Goal: Task Accomplishment & Management: Manage account settings

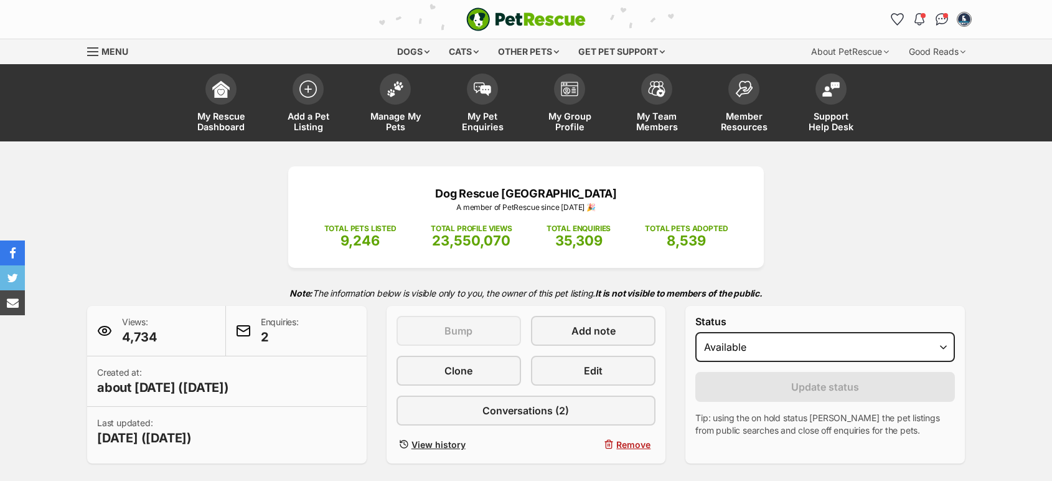
click at [324, 113] on span "Add a Pet Listing" at bounding box center [308, 121] width 56 height 21
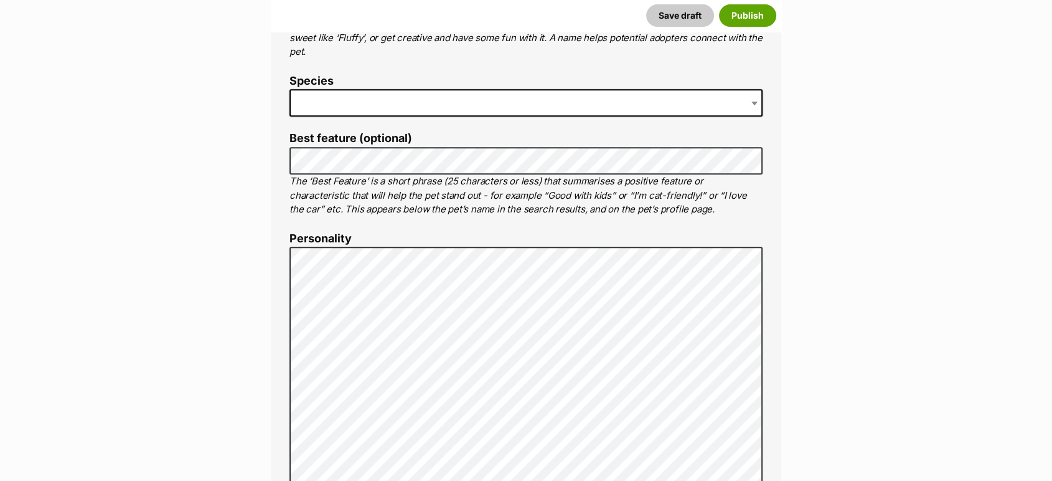
scroll to position [346, 0]
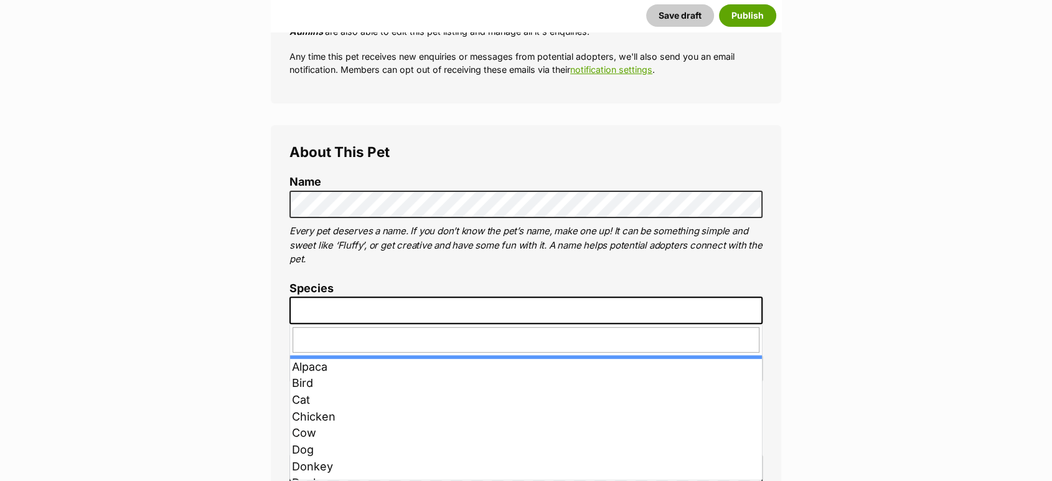
click at [344, 303] on span at bounding box center [526, 309] width 473 height 27
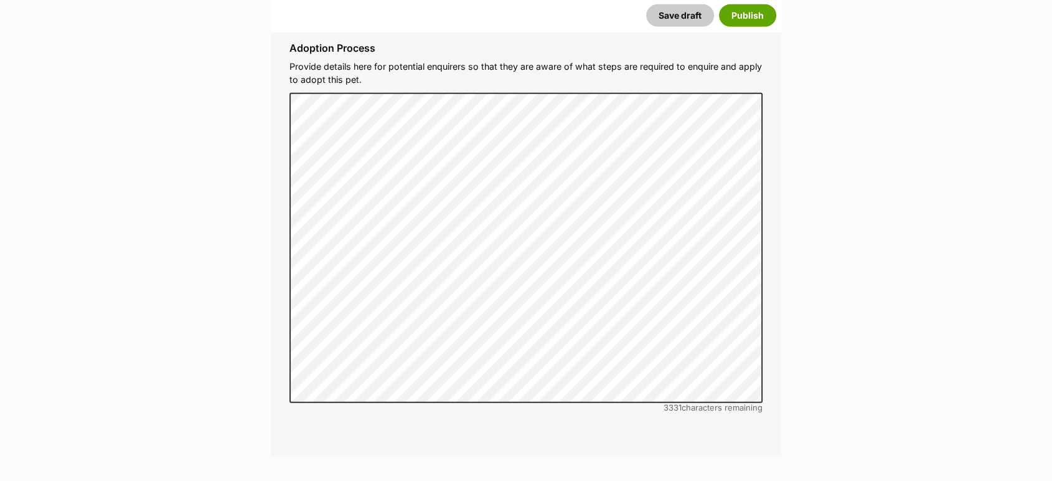
scroll to position [3993, 0]
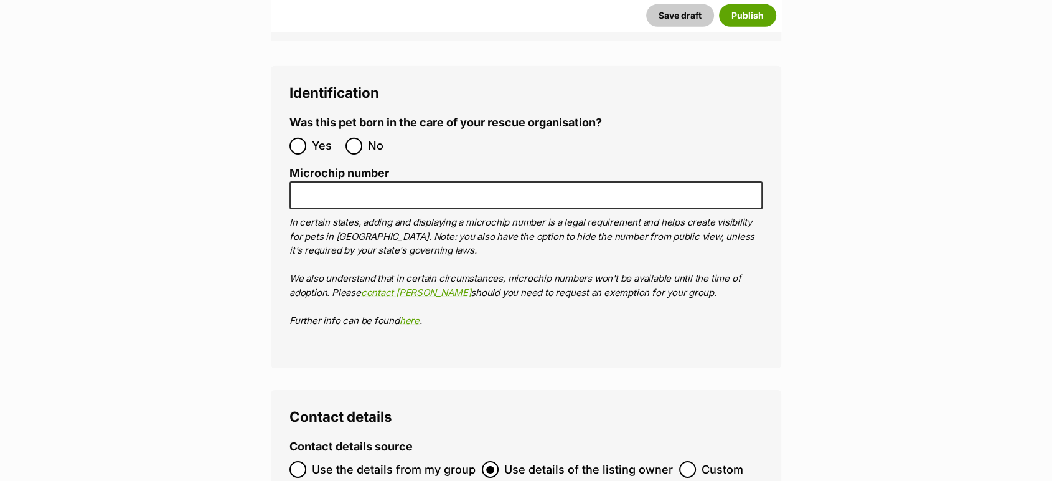
click at [359, 131] on ol "Yes No" at bounding box center [408, 145] width 237 height 29
click at [362, 138] on input "No" at bounding box center [354, 146] width 17 height 17
radio input "true"
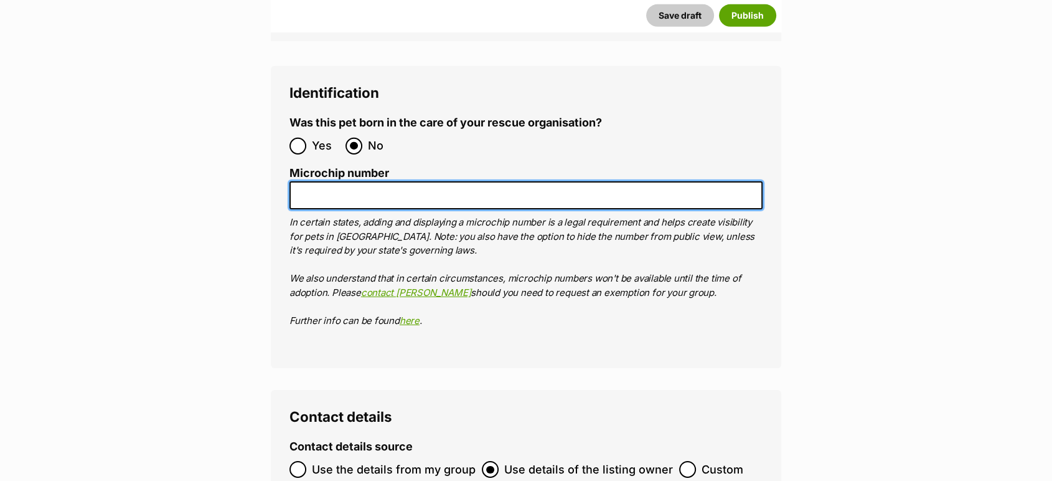
click at [367, 181] on input "Microchip number" at bounding box center [526, 195] width 473 height 28
paste input "991003002786268"
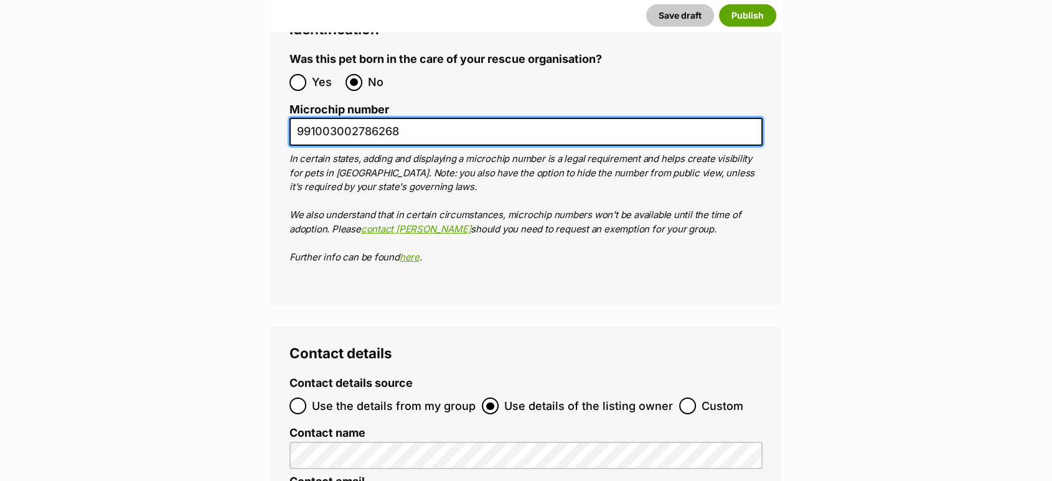
scroll to position [4200, 0]
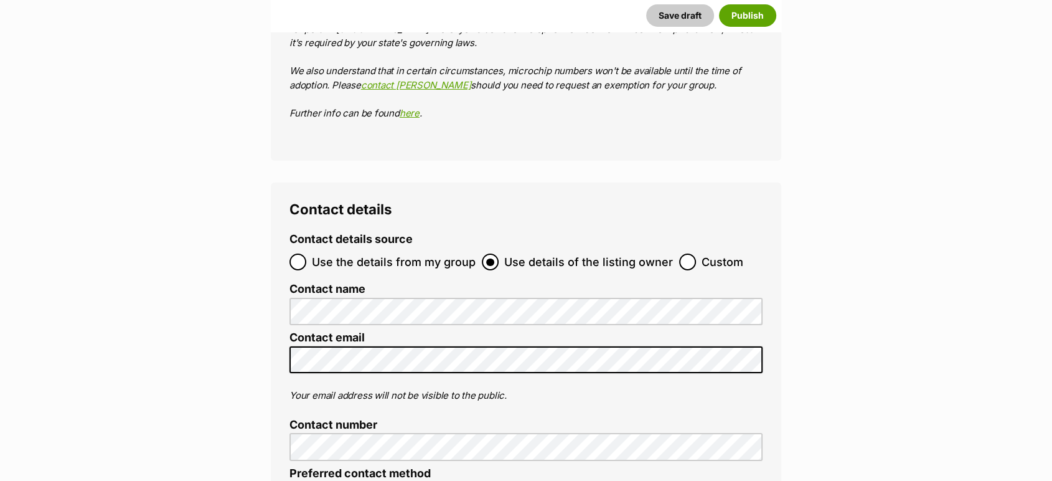
type input "991003002786268"
click at [679, 253] on input "Custom" at bounding box center [687, 261] width 17 height 17
radio input "true"
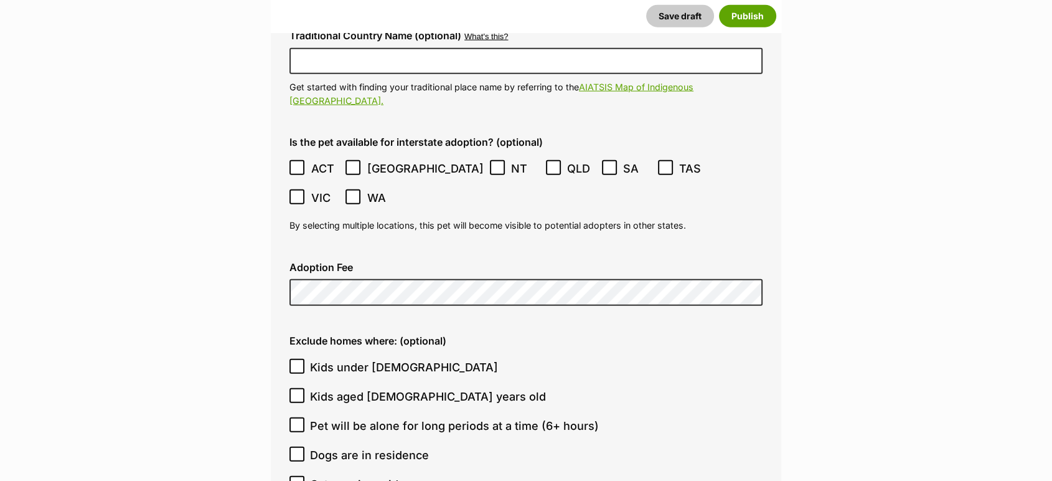
scroll to position [2955, 0]
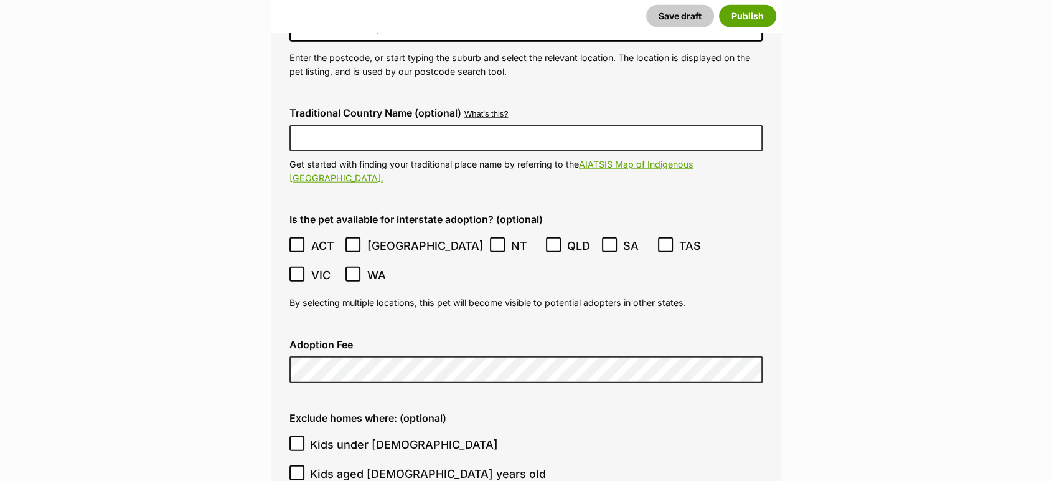
click at [316, 436] on span "Kids under [DEMOGRAPHIC_DATA]" at bounding box center [404, 444] width 188 height 17
click at [304, 436] on input "Kids under [DEMOGRAPHIC_DATA]" at bounding box center [297, 443] width 15 height 15
checkbox input "true"
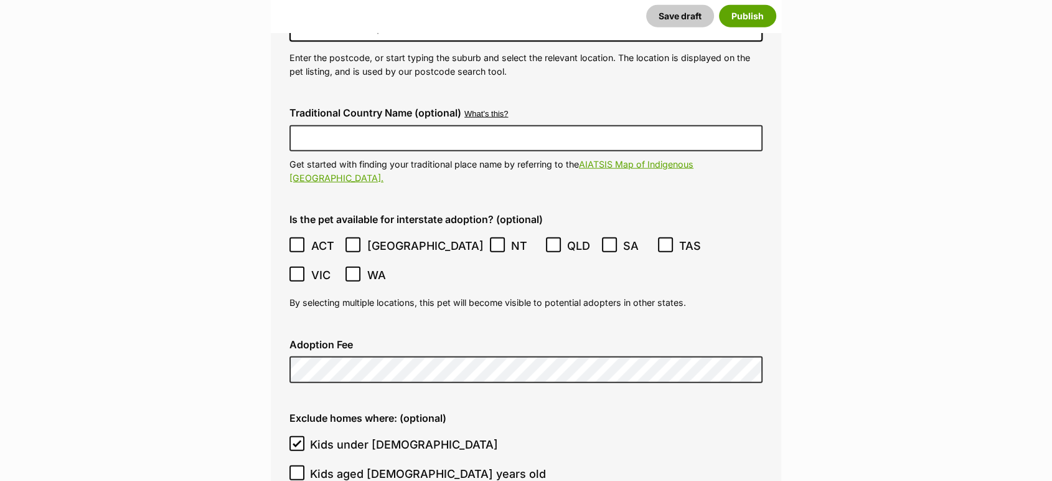
checkbox input "true"
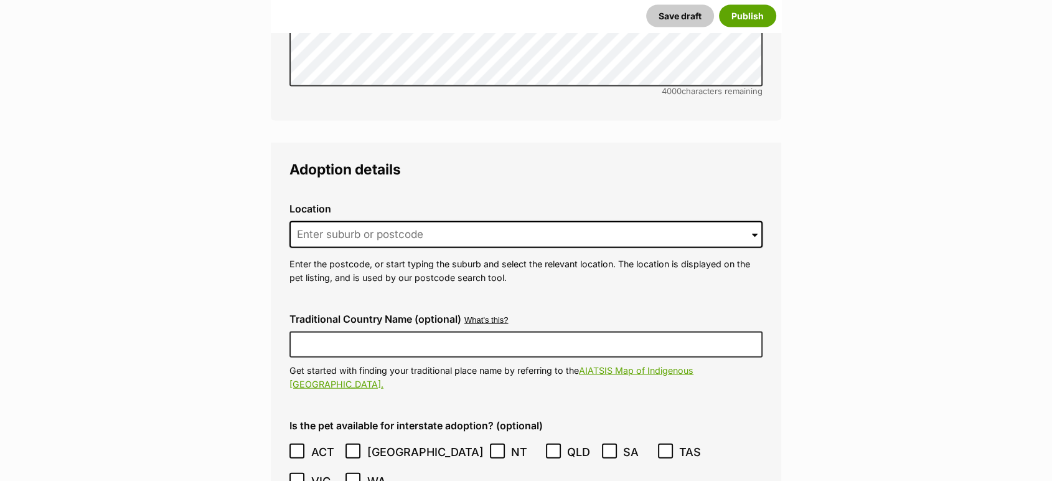
scroll to position [2748, 0]
click at [349, 222] on input at bounding box center [526, 235] width 473 height 27
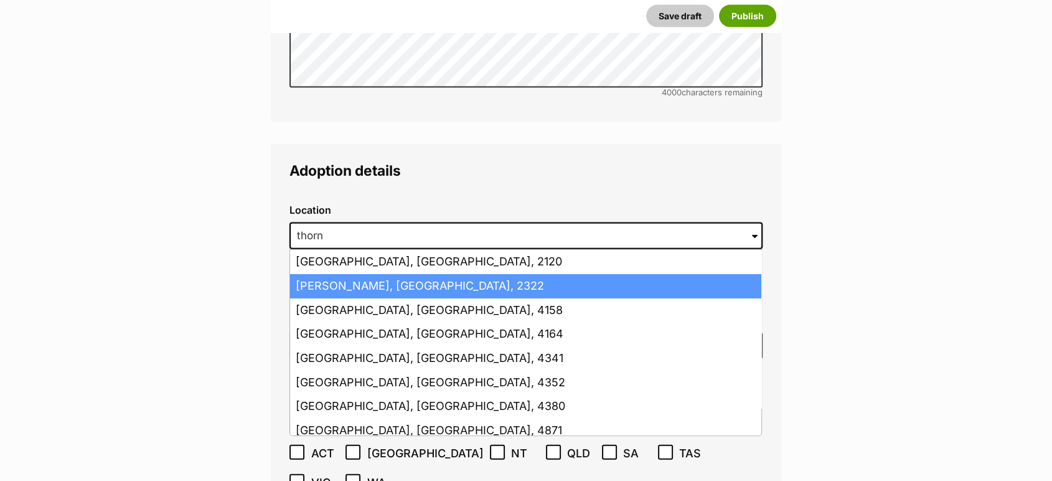
click at [352, 274] on li "Thornton, New South Wales, 2322" at bounding box center [525, 286] width 471 height 24
type input "Thornton, New South Wales, 2322"
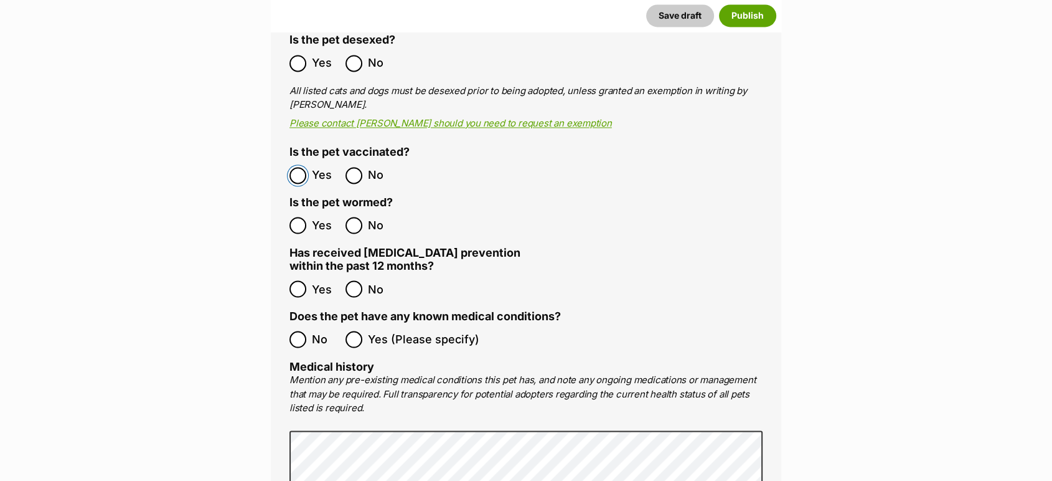
scroll to position [1918, 0]
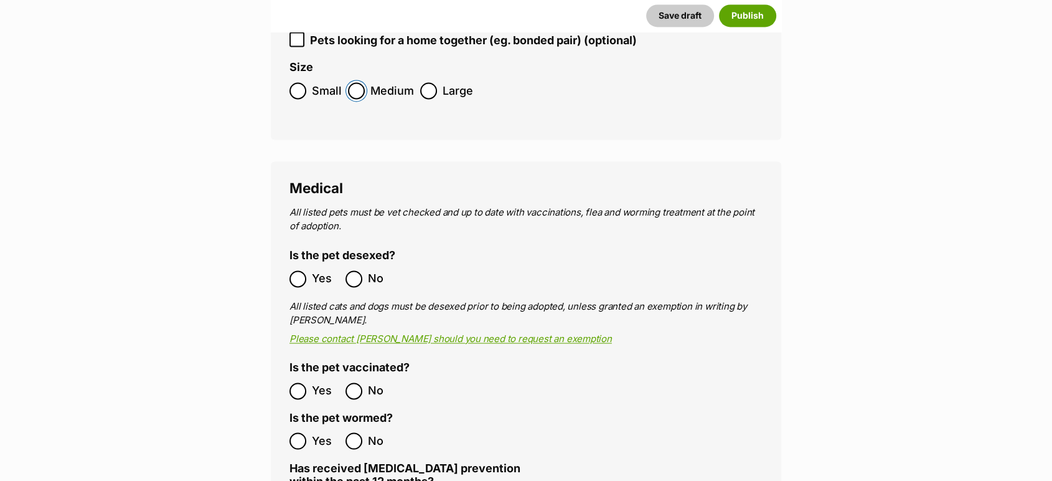
click at [364, 82] on label "Medium" at bounding box center [381, 90] width 66 height 17
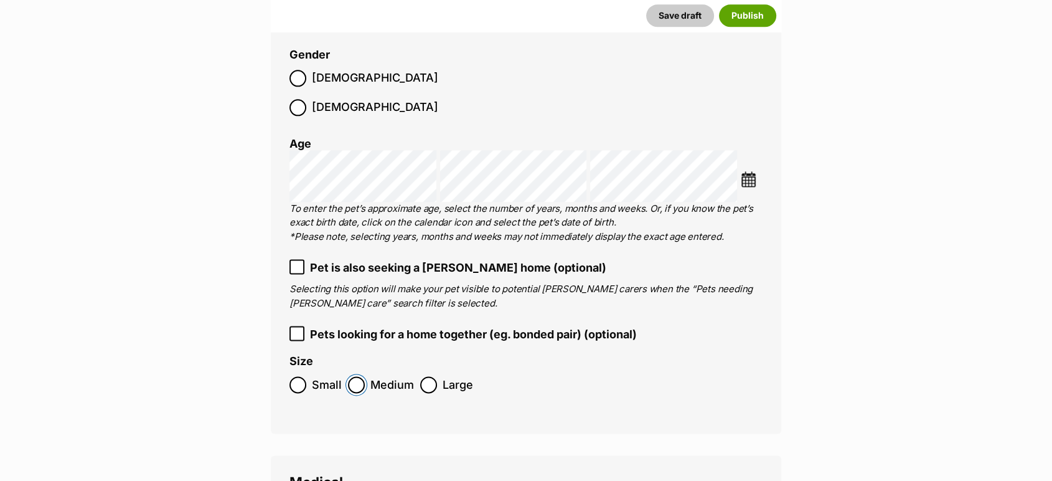
scroll to position [1572, 0]
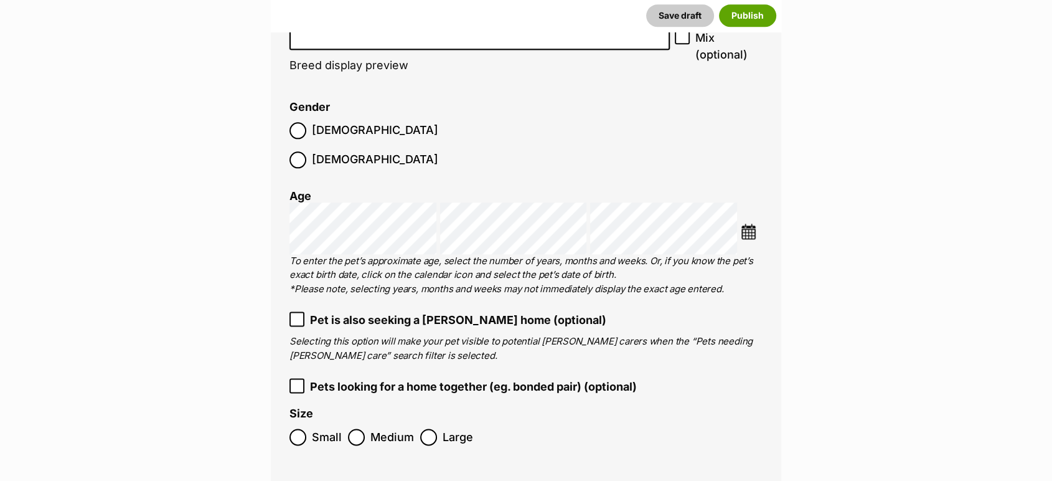
click at [600, 202] on div "Choose Date" at bounding box center [526, 228] width 473 height 52
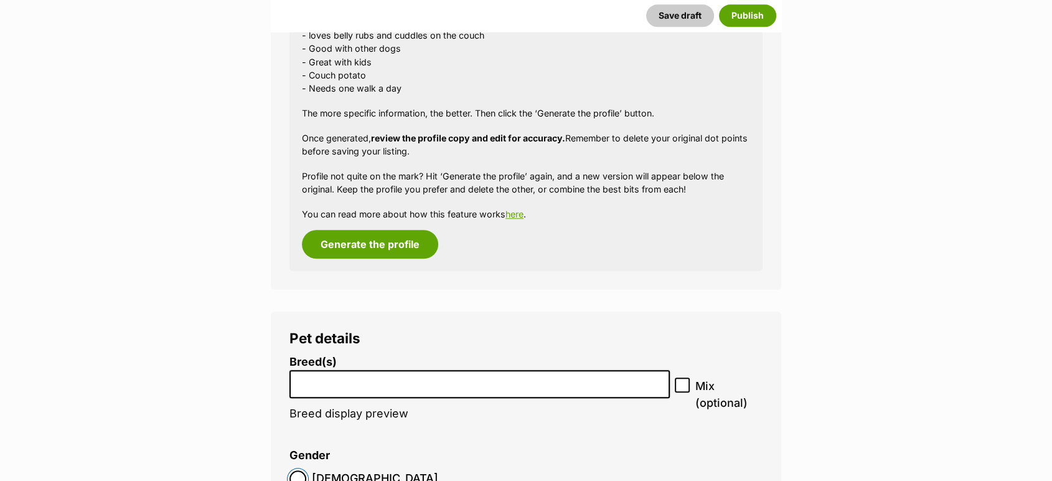
scroll to position [1295, 0]
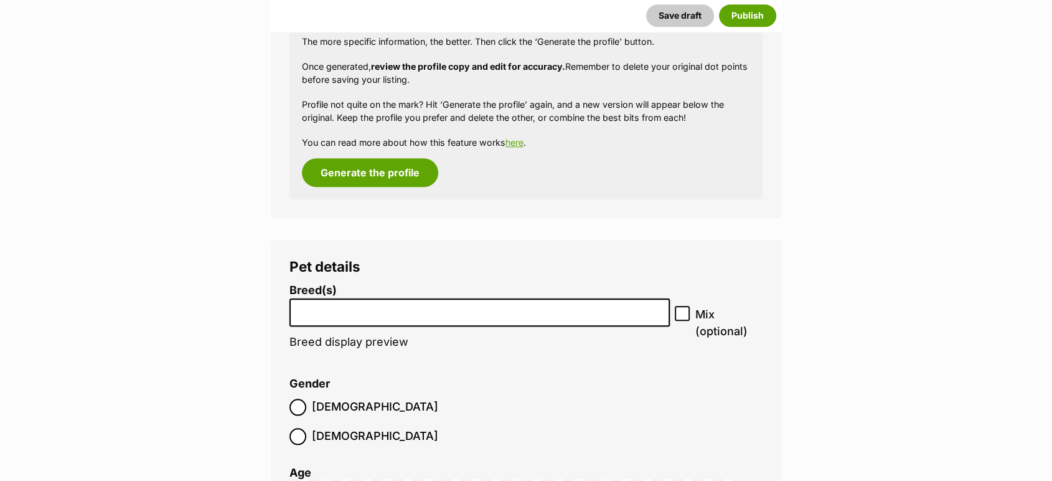
click at [339, 309] on input "search" at bounding box center [480, 309] width 372 height 13
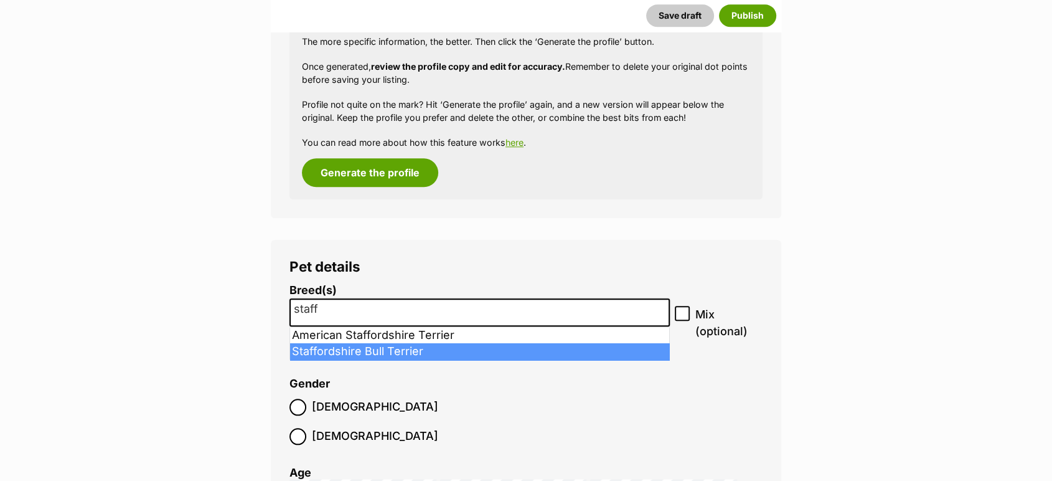
type input "staff"
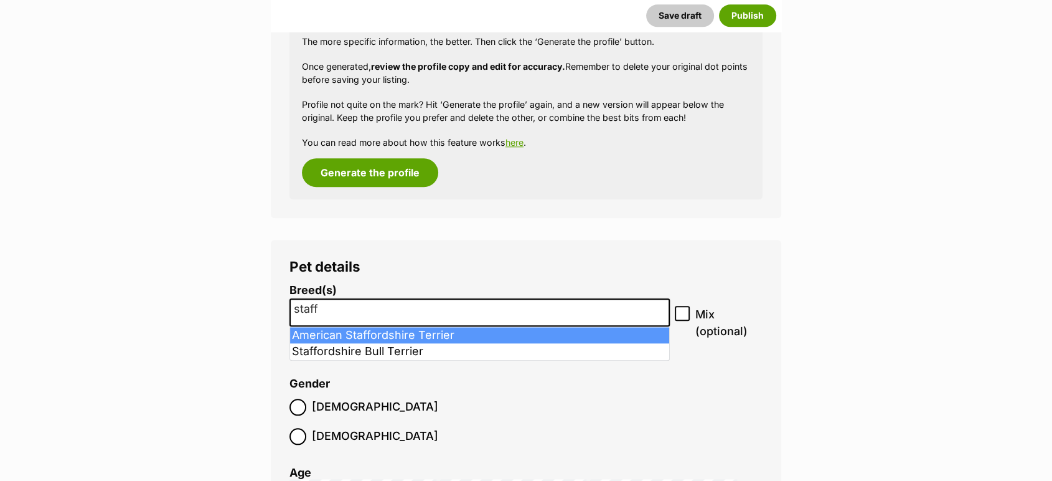
select select "9"
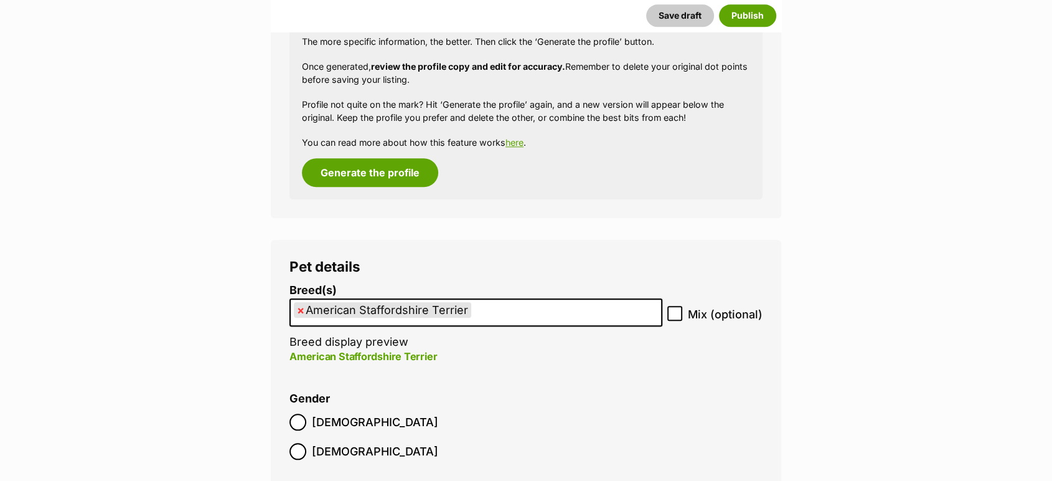
click at [676, 316] on icon at bounding box center [675, 313] width 9 height 9
click at [676, 316] on input "Mix (optional)" at bounding box center [674, 313] width 15 height 15
checkbox input "true"
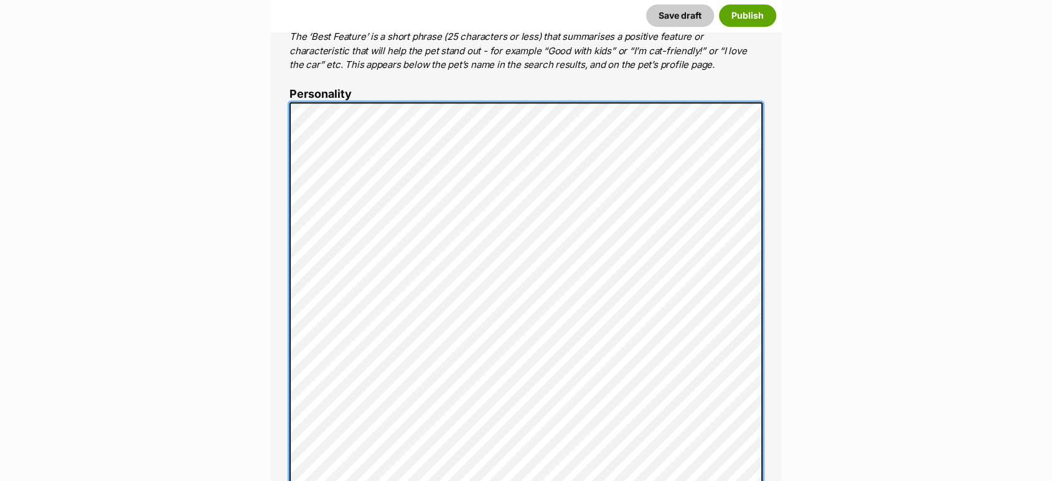
scroll to position [631, 0]
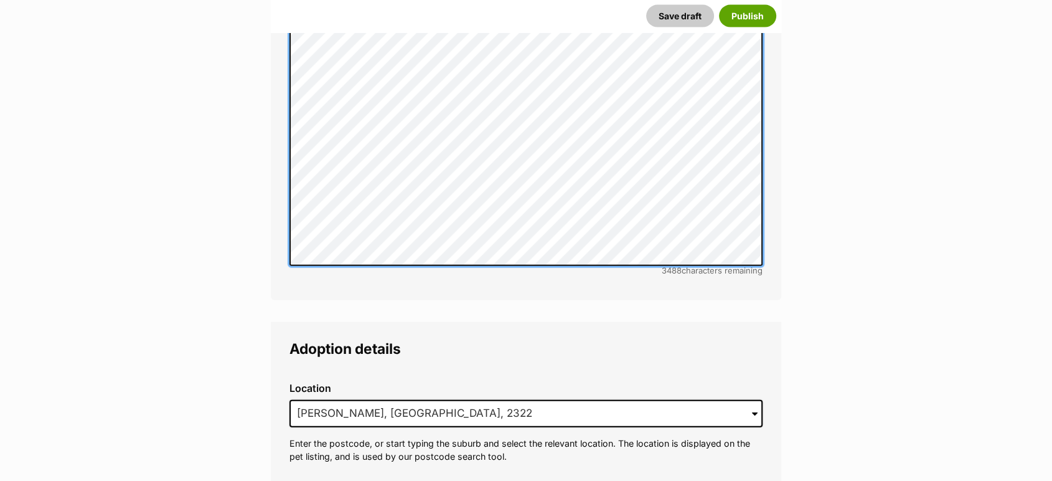
scroll to position [3053, 0]
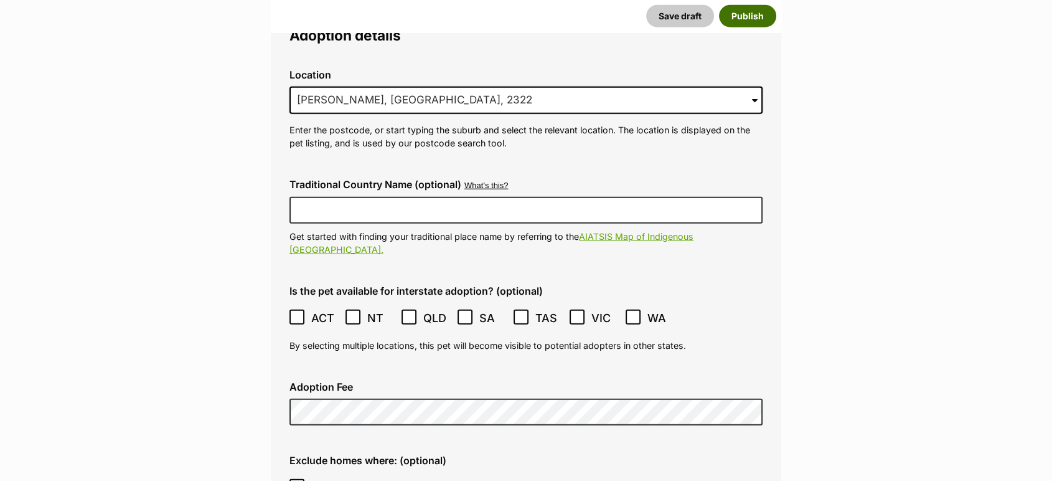
click at [733, 4] on button "Publish" at bounding box center [747, 15] width 57 height 22
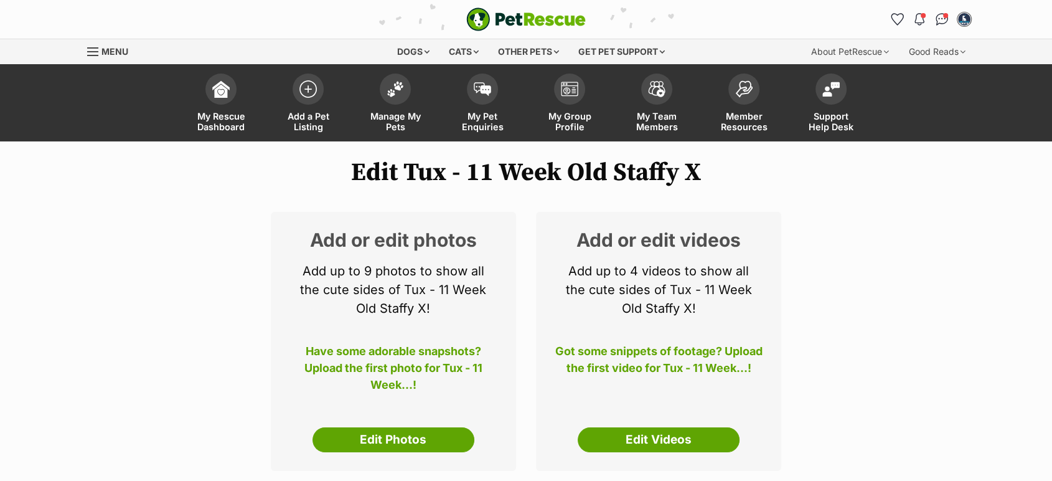
drag, startPoint x: 364, startPoint y: 433, endPoint x: 357, endPoint y: 347, distance: 85.6
click at [364, 433] on link "Edit Photos" at bounding box center [394, 439] width 162 height 25
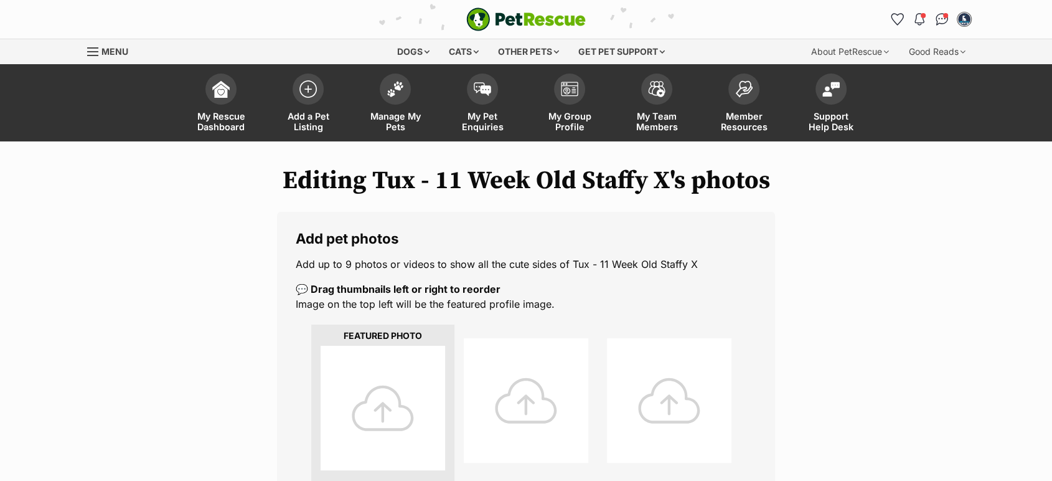
click at [380, 411] on div at bounding box center [383, 408] width 125 height 125
click at [380, 410] on div at bounding box center [383, 408] width 125 height 125
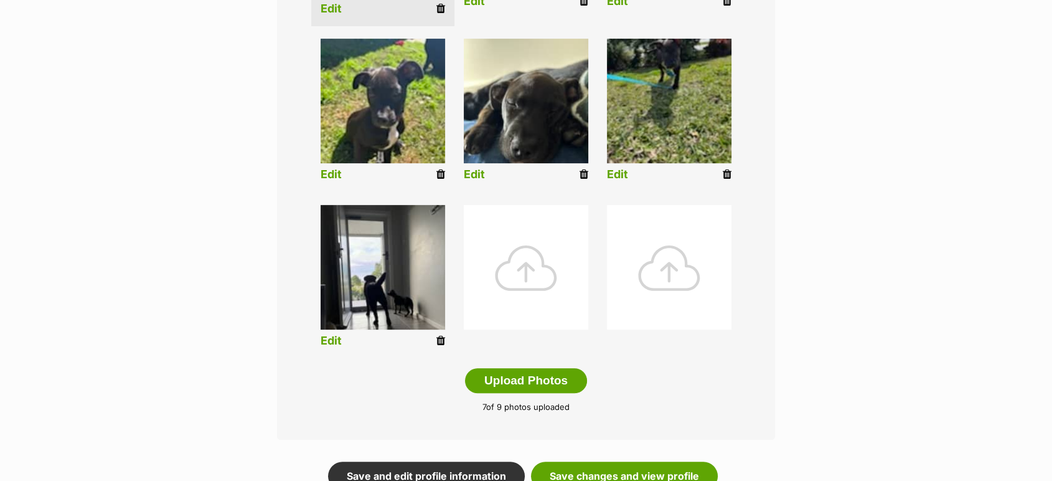
scroll to position [484, 0]
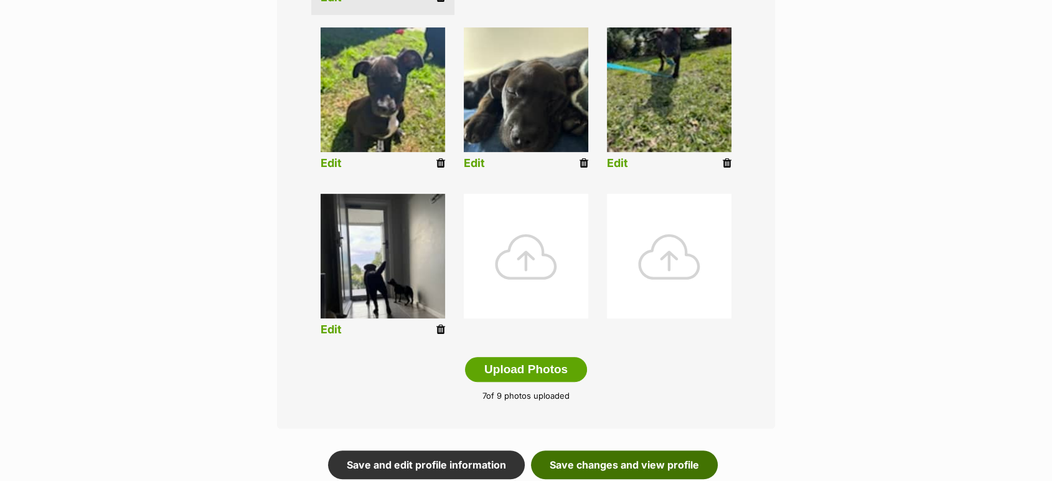
click at [640, 473] on link "Save changes and view profile" at bounding box center [624, 464] width 187 height 29
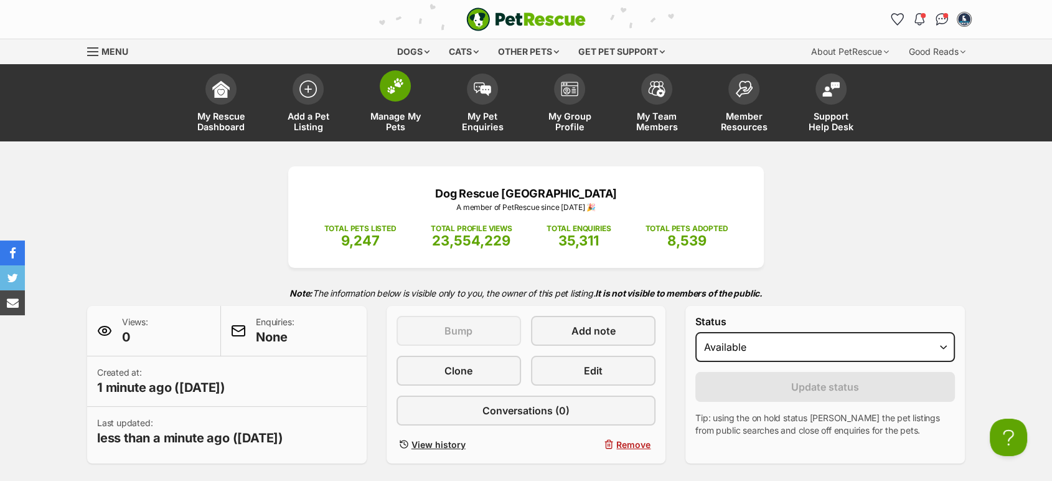
click at [382, 100] on link "Manage My Pets" at bounding box center [395, 104] width 87 height 74
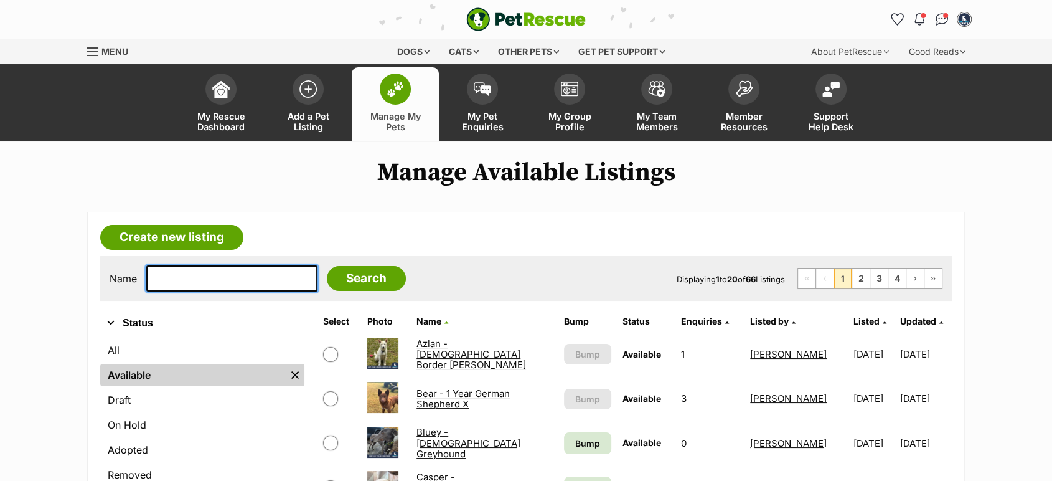
click at [177, 284] on input "text" at bounding box center [231, 278] width 171 height 26
type input "toby"
click at [327, 266] on input "Search" at bounding box center [366, 278] width 79 height 25
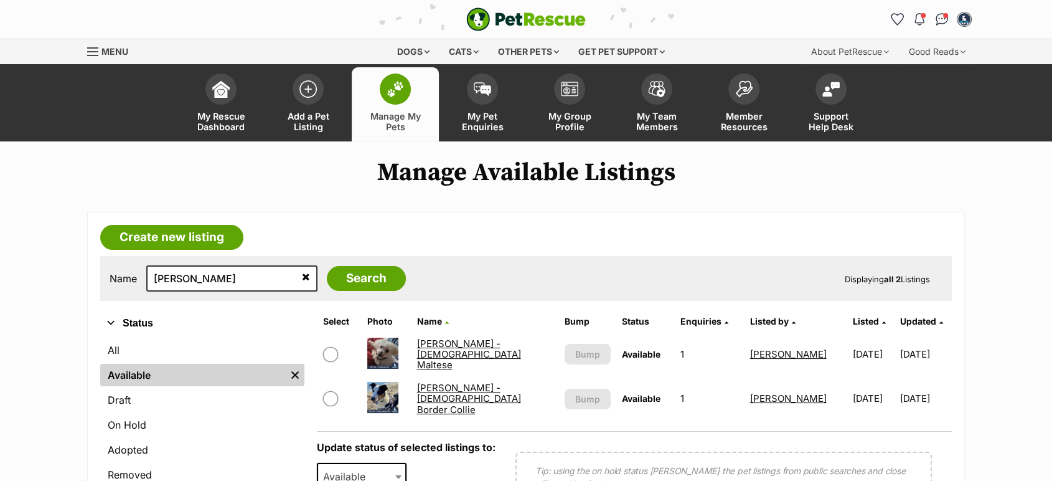
click at [486, 352] on link "[PERSON_NAME] - [DEMOGRAPHIC_DATA] Maltese" at bounding box center [469, 354] width 104 height 34
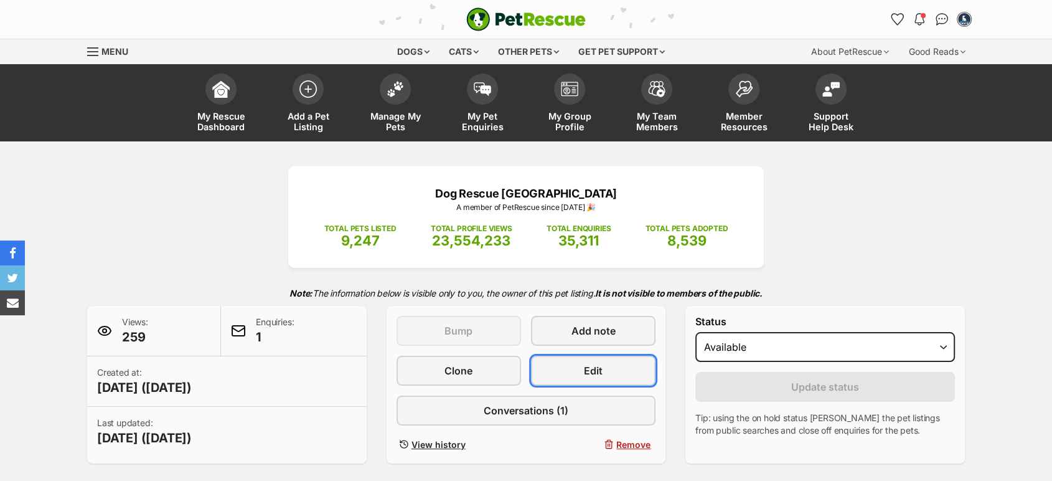
click at [608, 378] on link "Edit" at bounding box center [593, 371] width 125 height 30
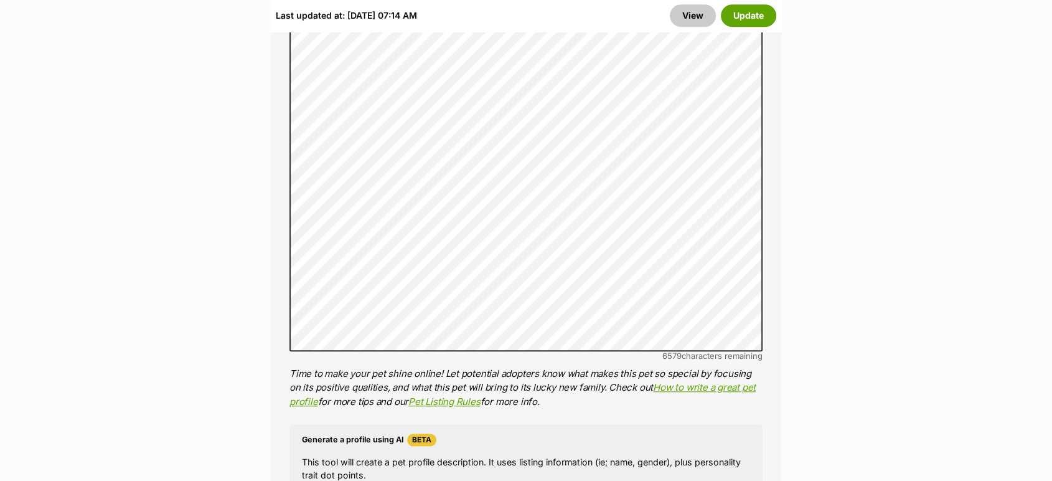
scroll to position [1176, 0]
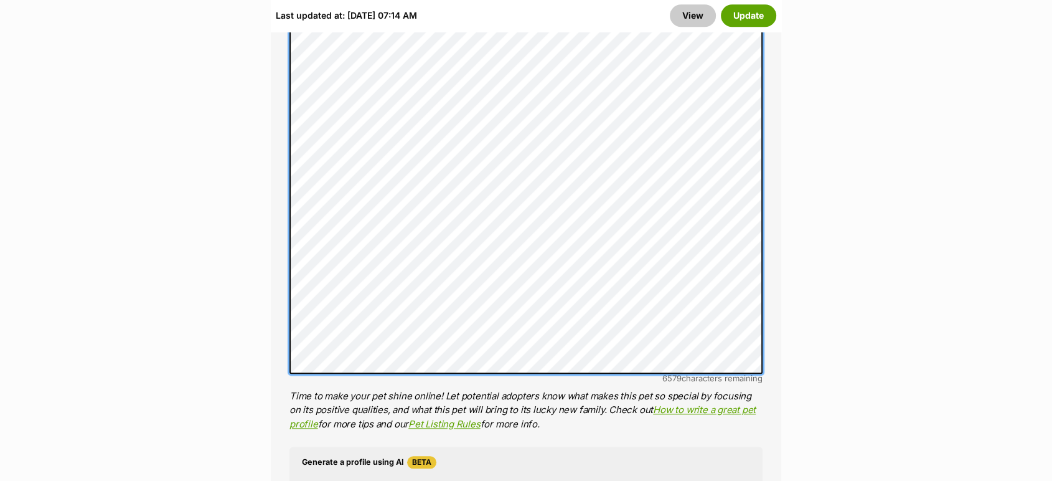
click at [276, 318] on div "About This Pet Name Henlo there, it looks like you might be using the pet name …" at bounding box center [526, 196] width 511 height 1235
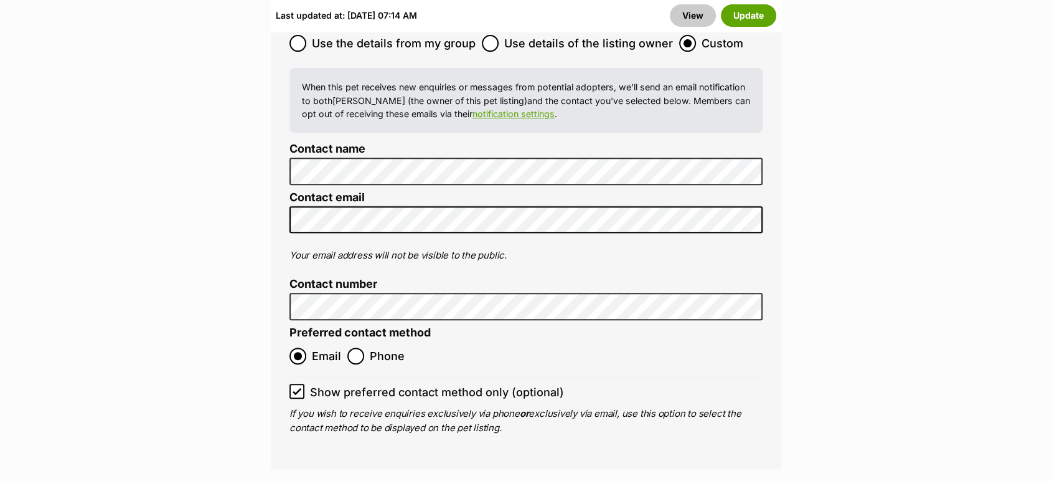
scroll to position [5188, 0]
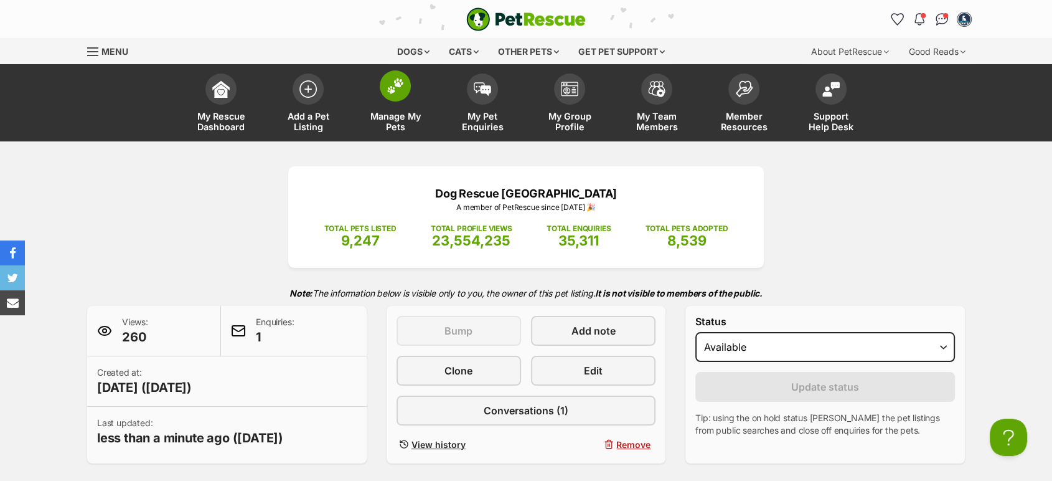
click at [398, 108] on link "Manage My Pets" at bounding box center [395, 104] width 87 height 74
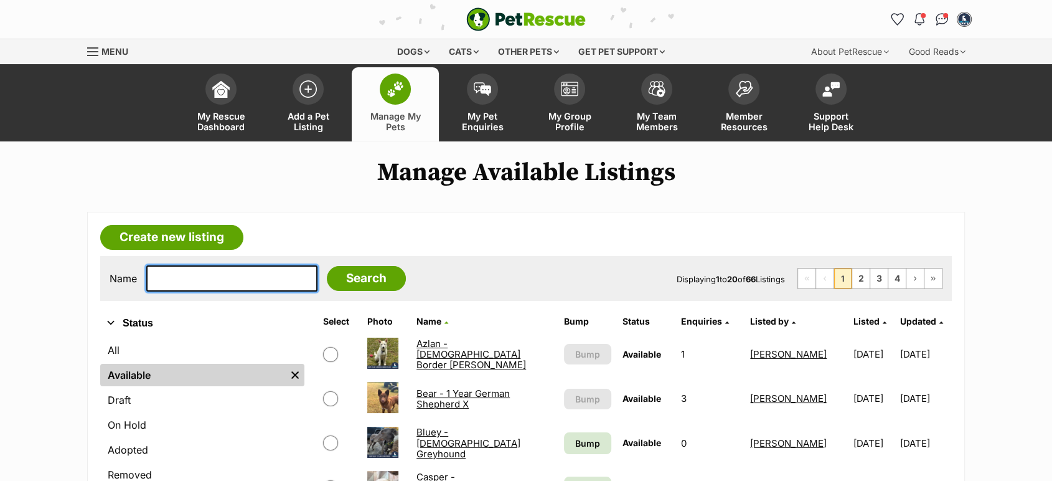
click at [184, 275] on input "text" at bounding box center [231, 278] width 171 height 26
type input "troop"
click at [327, 266] on input "Search" at bounding box center [366, 278] width 79 height 25
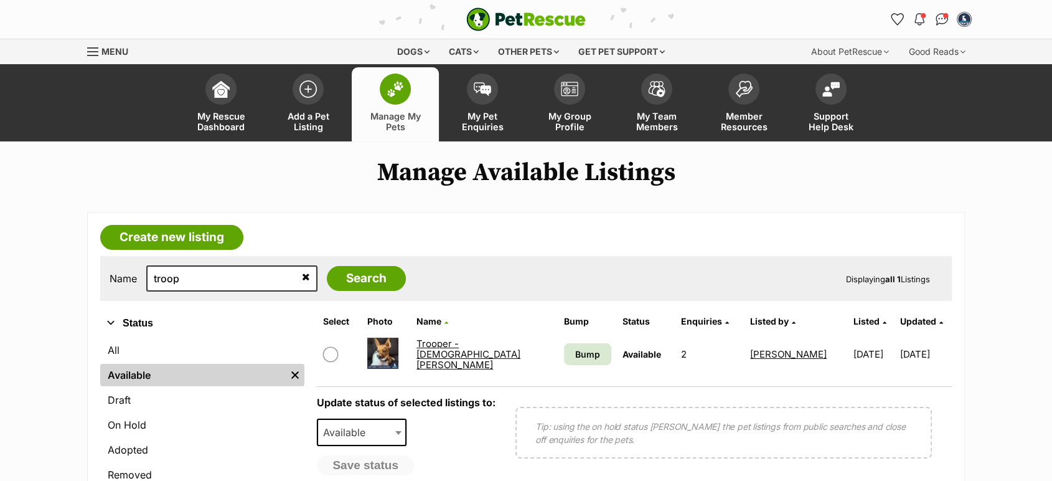
click at [422, 357] on link "Trooper - [DEMOGRAPHIC_DATA] [PERSON_NAME]" at bounding box center [469, 354] width 104 height 34
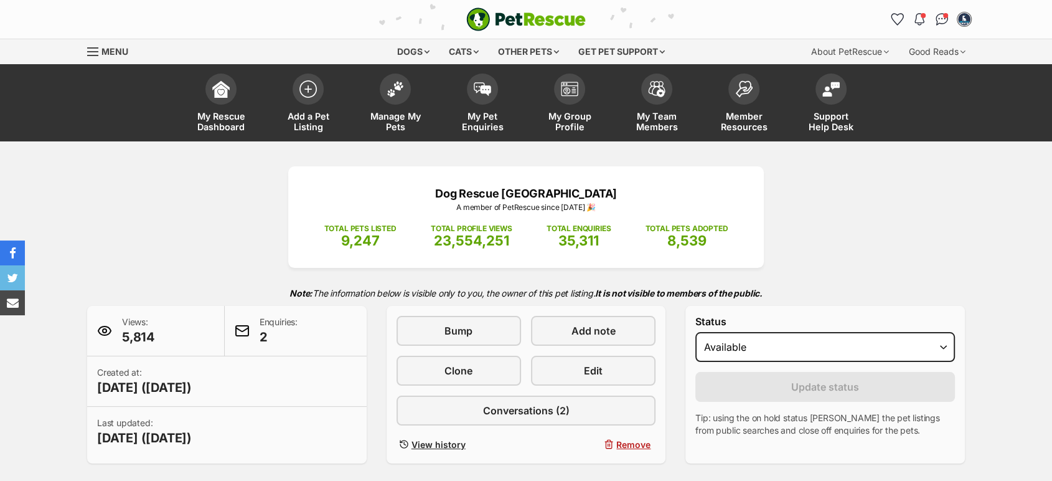
select select "on_hold"
click at [695, 332] on select "Draft - not available as listing has enquires Available On hold Adopted" at bounding box center [825, 347] width 260 height 30
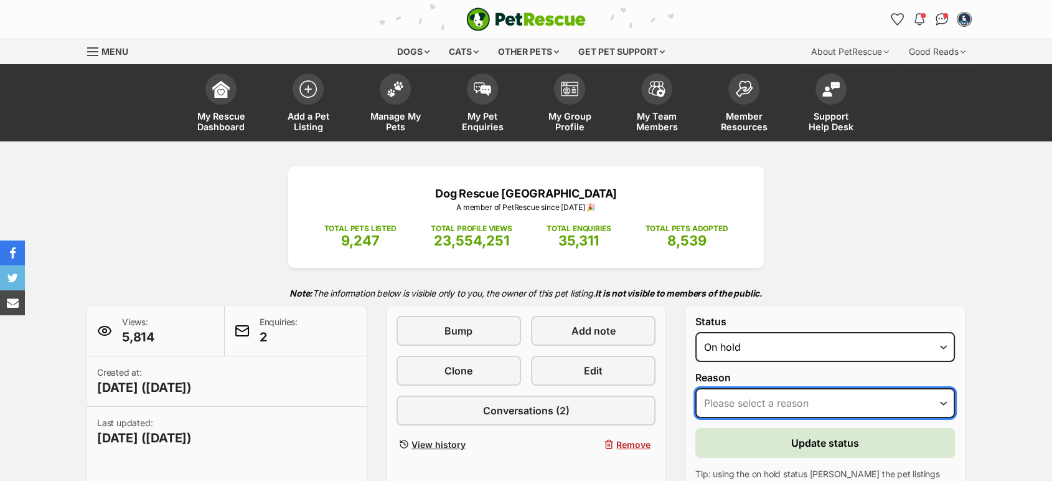
click at [783, 400] on select "Please select a reason Medical reasons Reviewing applications Adoption pending …" at bounding box center [825, 403] width 260 height 30
select select "adoption_pending"
click at [695, 389] on select "Please select a reason Medical reasons Reviewing applications Adoption pending …" at bounding box center [825, 403] width 260 height 30
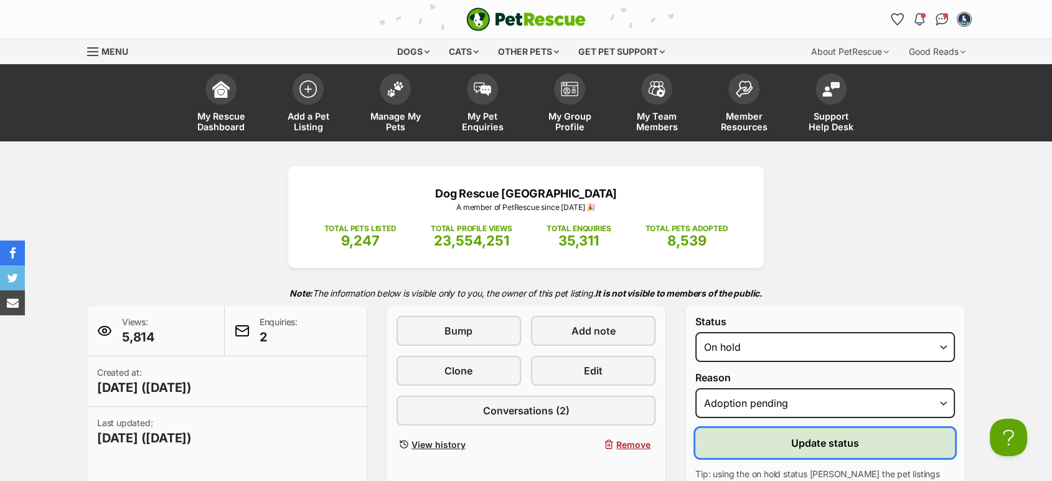
click at [783, 438] on button "Update status" at bounding box center [825, 443] width 260 height 30
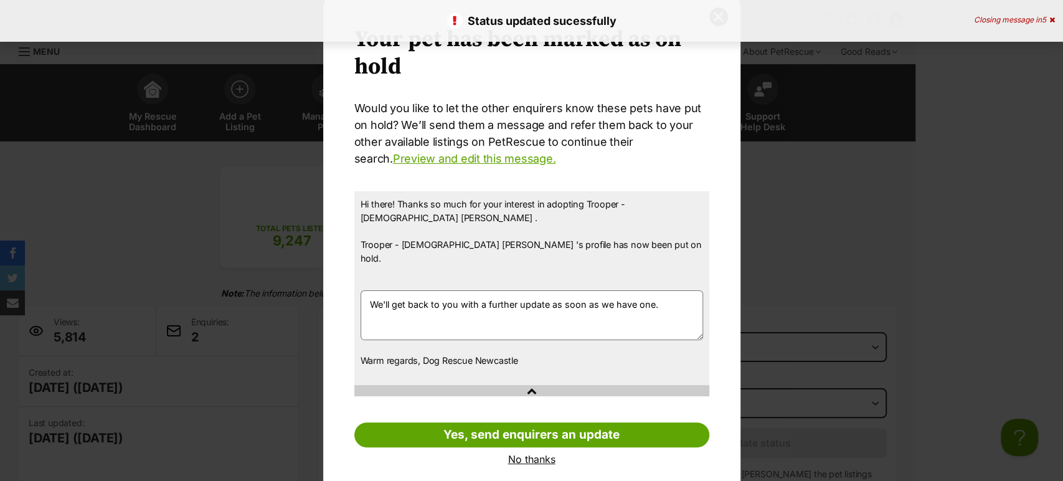
scroll to position [38, 0]
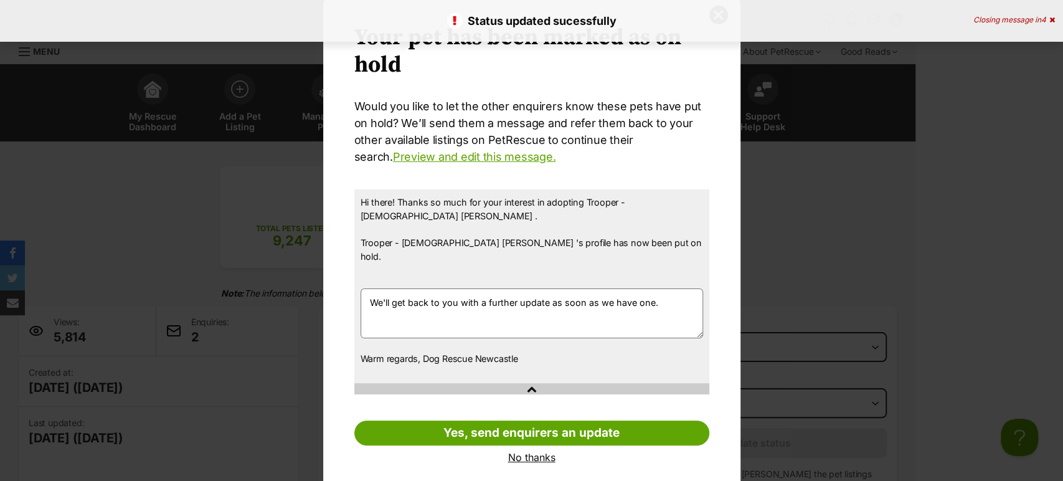
click at [511, 450] on div "Your pet has been marked as on hold Your pets have been marked as on hold Would…" at bounding box center [531, 243] width 417 height 501
click at [515, 451] on link "No thanks" at bounding box center [531, 456] width 355 height 11
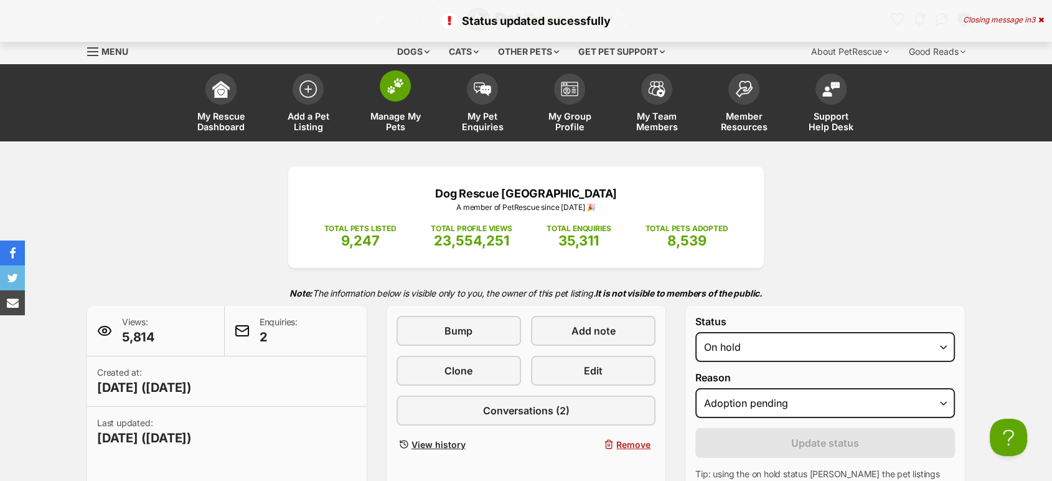
click at [397, 116] on span "Manage My Pets" at bounding box center [395, 121] width 56 height 21
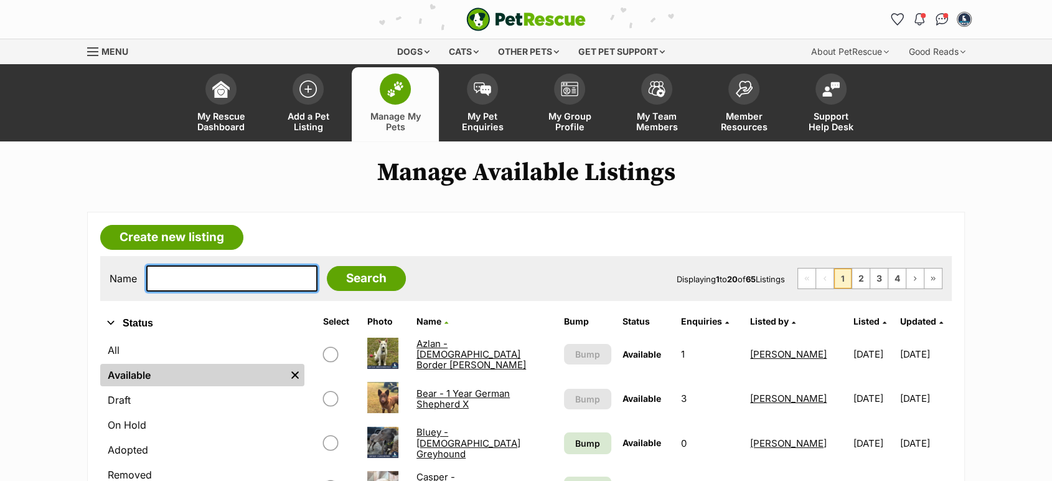
click at [166, 278] on input "text" at bounding box center [231, 278] width 171 height 26
type input "[PERSON_NAME]"
click at [327, 266] on input "Search" at bounding box center [366, 278] width 79 height 25
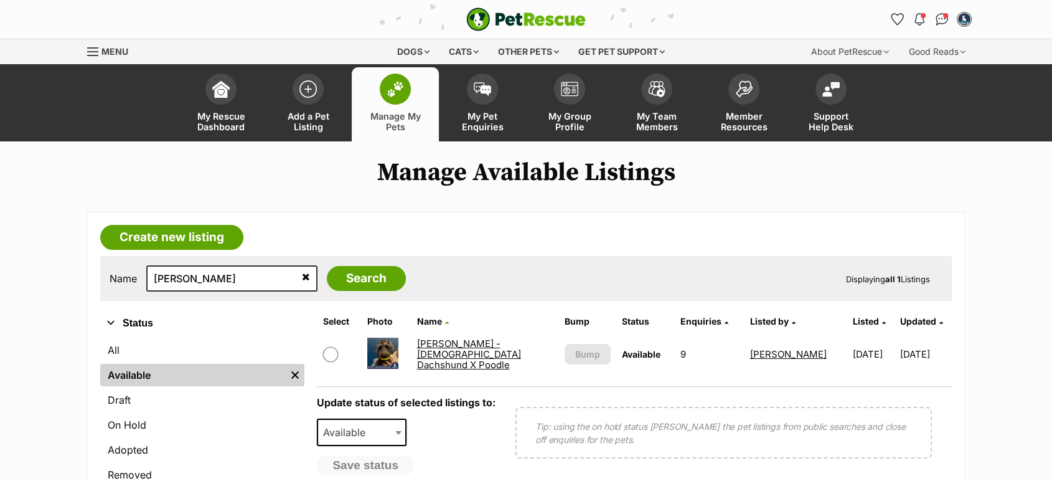
click at [464, 353] on link "[PERSON_NAME] - [DEMOGRAPHIC_DATA] Dachshund X Poodle" at bounding box center [469, 354] width 104 height 34
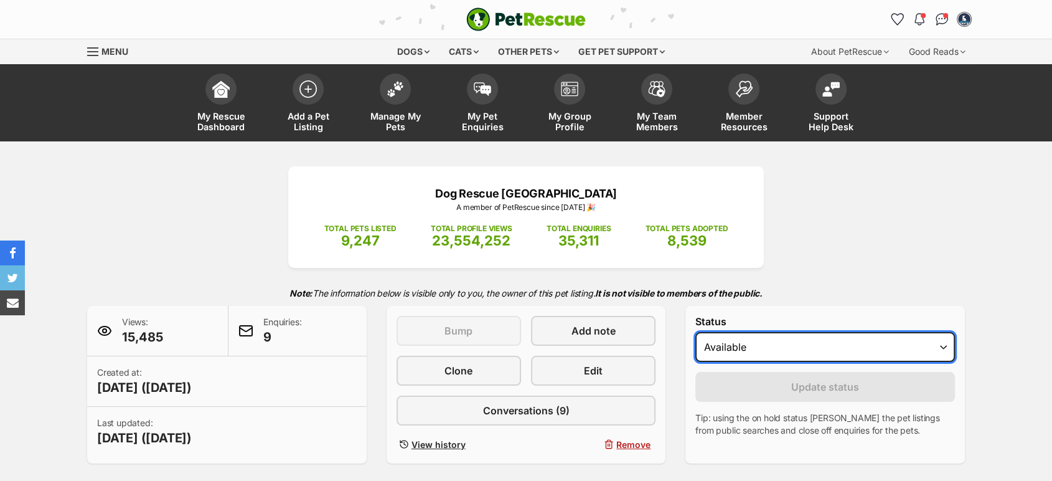
click at [803, 354] on select "Draft - not available as listing has enquires Available On hold Adopted" at bounding box center [825, 347] width 260 height 30
select select "on_hold"
click at [695, 332] on select "Draft - not available as listing has enquires Available On hold Adopted" at bounding box center [825, 347] width 260 height 30
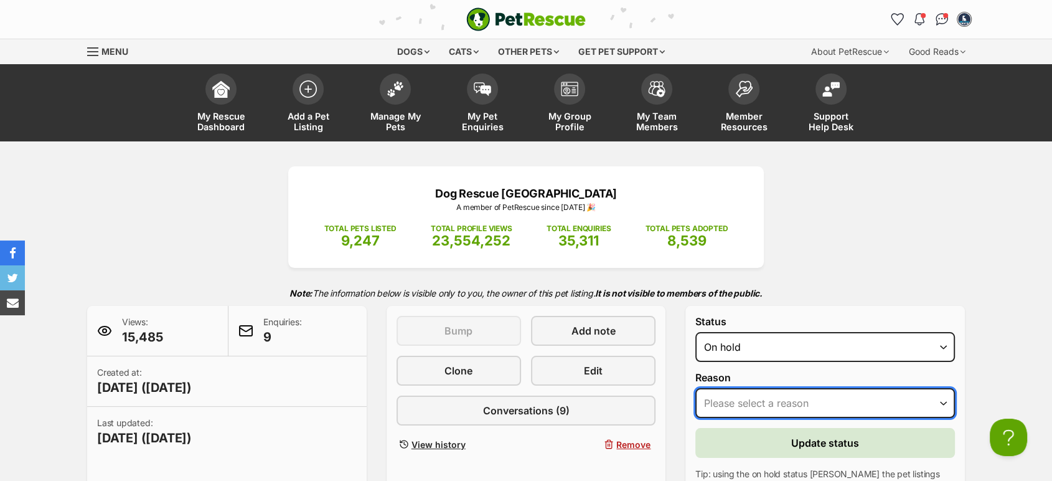
click at [780, 389] on select "Please select a reason Medical reasons Reviewing applications Adoption pending …" at bounding box center [825, 403] width 260 height 30
select select "reviewing_applications"
click at [695, 389] on select "Please select a reason Medical reasons Reviewing applications Adoption pending …" at bounding box center [825, 403] width 260 height 30
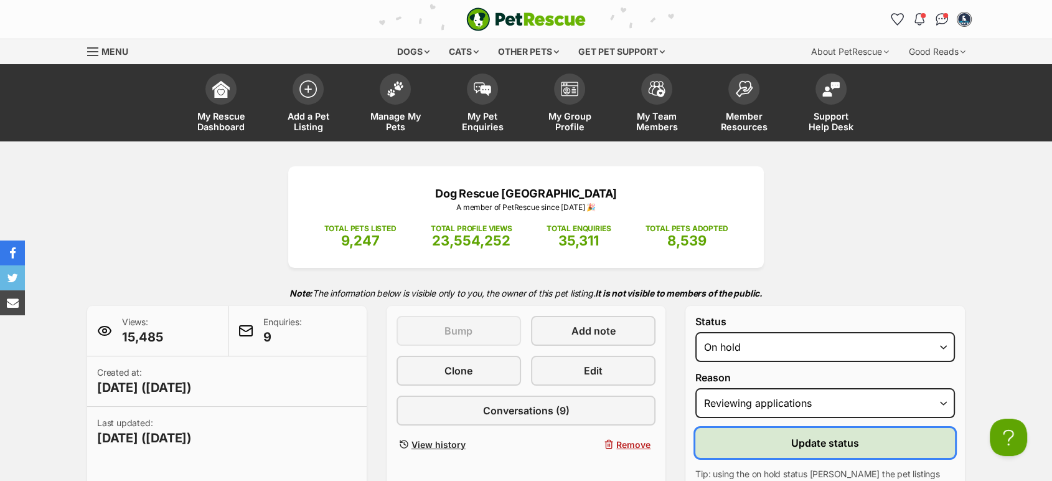
click at [794, 434] on button "Update status" at bounding box center [825, 443] width 260 height 30
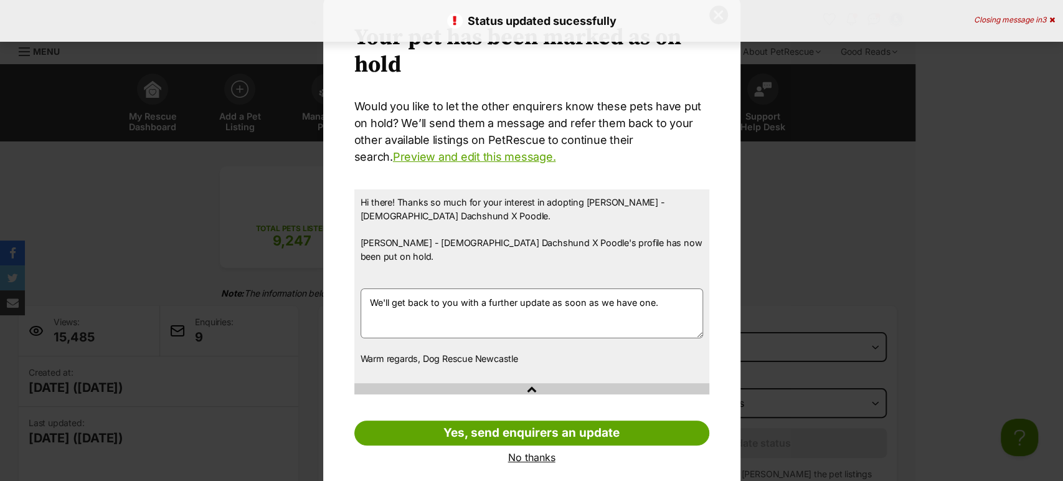
click at [539, 451] on link "No thanks" at bounding box center [531, 456] width 355 height 11
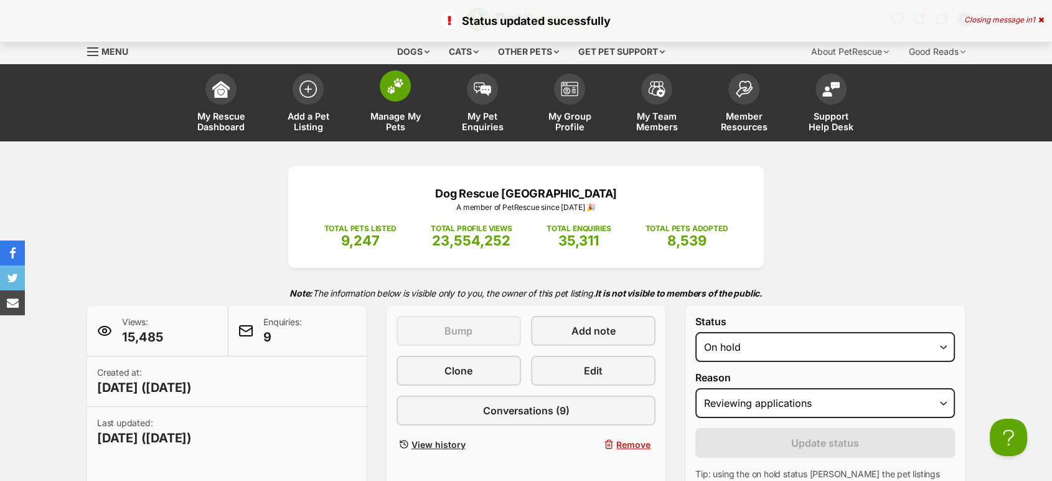
click at [391, 108] on link "Manage My Pets" at bounding box center [395, 104] width 87 height 74
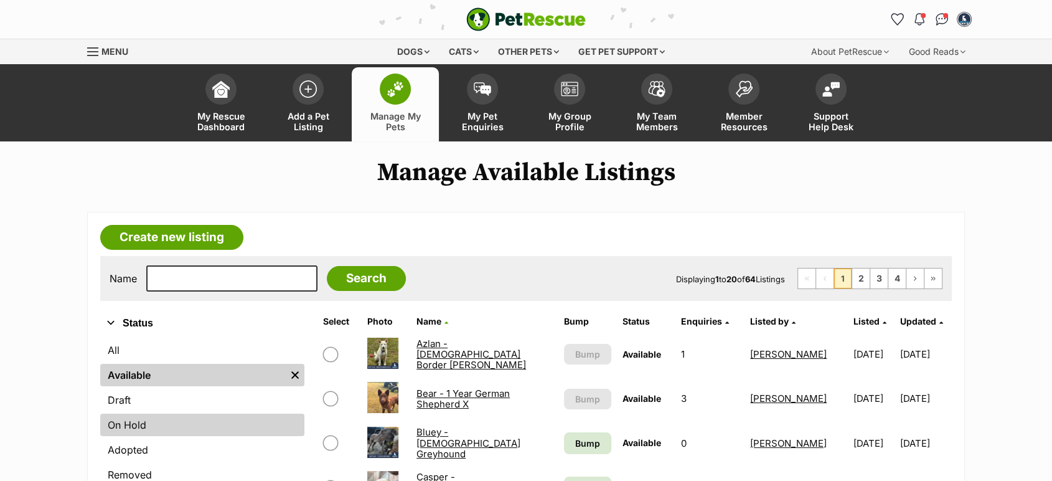
click at [149, 433] on link "On Hold" at bounding box center [202, 424] width 204 height 22
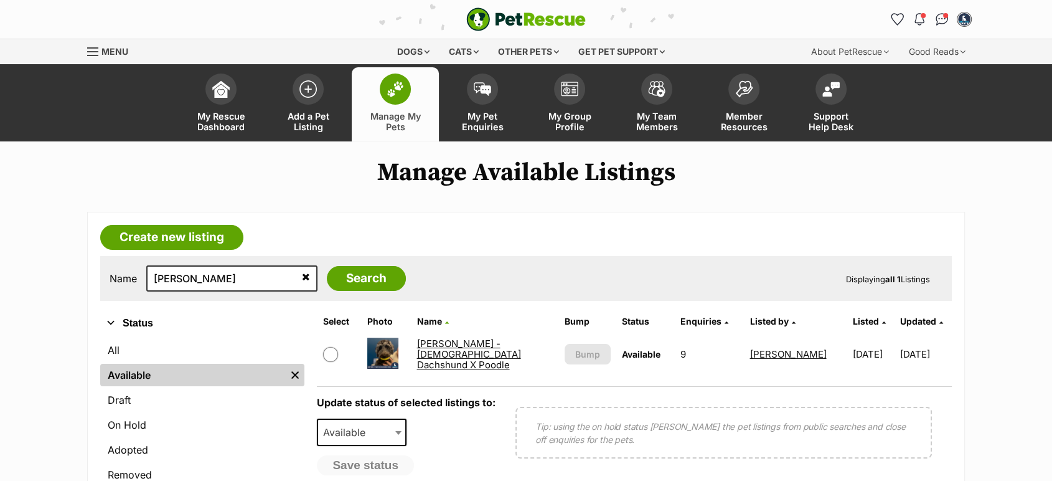
click at [463, 352] on link "[PERSON_NAME] - [DEMOGRAPHIC_DATA] Dachshund X Poodle" at bounding box center [469, 354] width 104 height 34
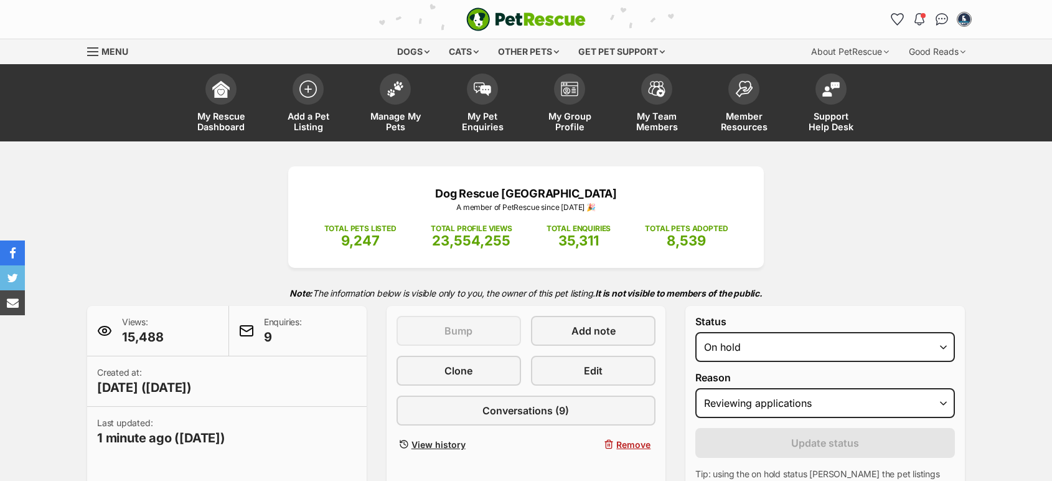
select select "reviewing_applications"
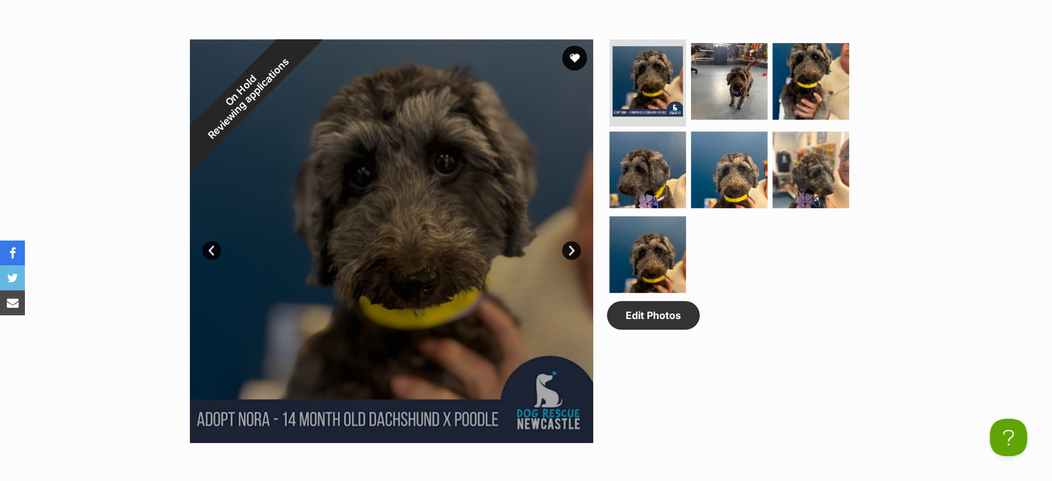
scroll to position [1037, 0]
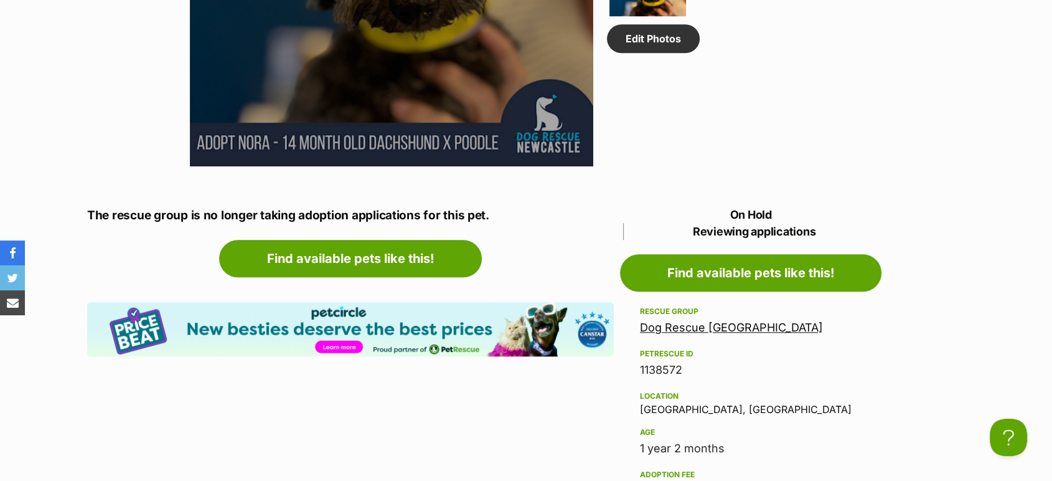
click at [659, 361] on div "1138572" at bounding box center [751, 369] width 222 height 17
copy div "1138572"
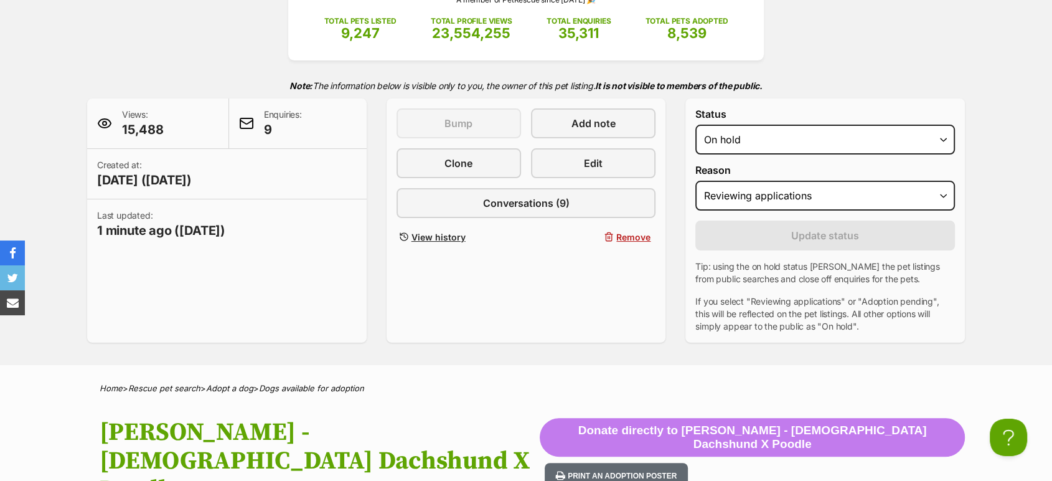
scroll to position [0, 0]
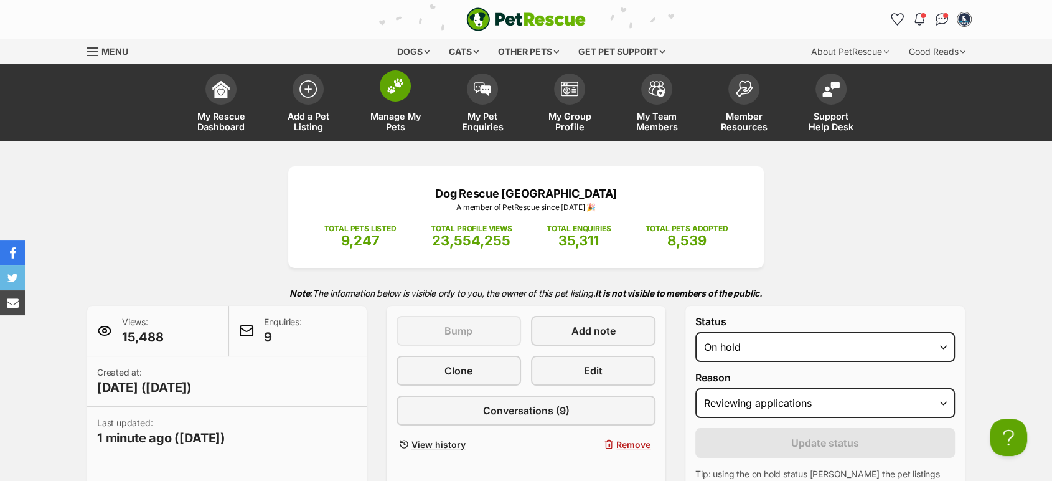
click at [403, 97] on span at bounding box center [395, 85] width 31 height 31
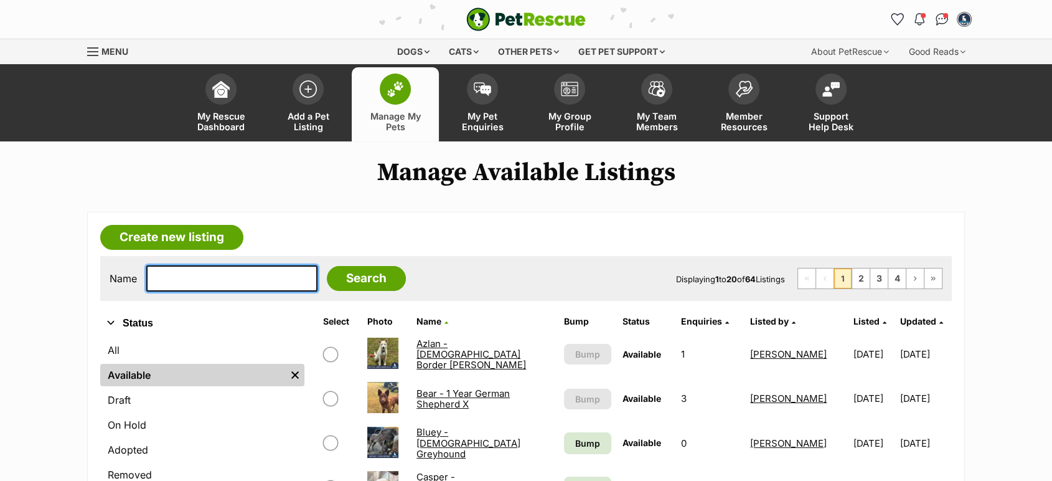
click at [179, 270] on input "text" at bounding box center [231, 278] width 171 height 26
type input "[PERSON_NAME]"
click at [327, 266] on input "Search" at bounding box center [366, 278] width 79 height 25
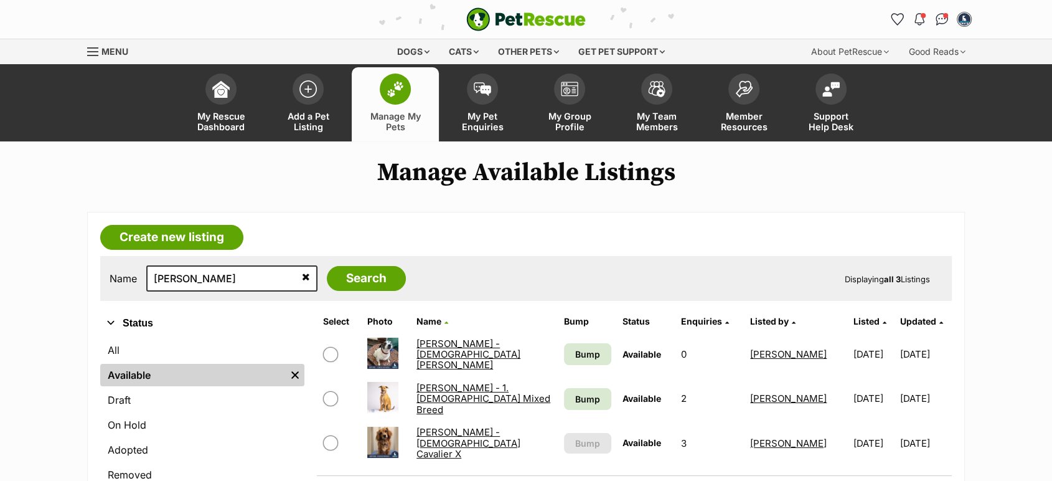
click at [464, 438] on link "[PERSON_NAME] - [DEMOGRAPHIC_DATA] Cavalier X" at bounding box center [469, 443] width 104 height 34
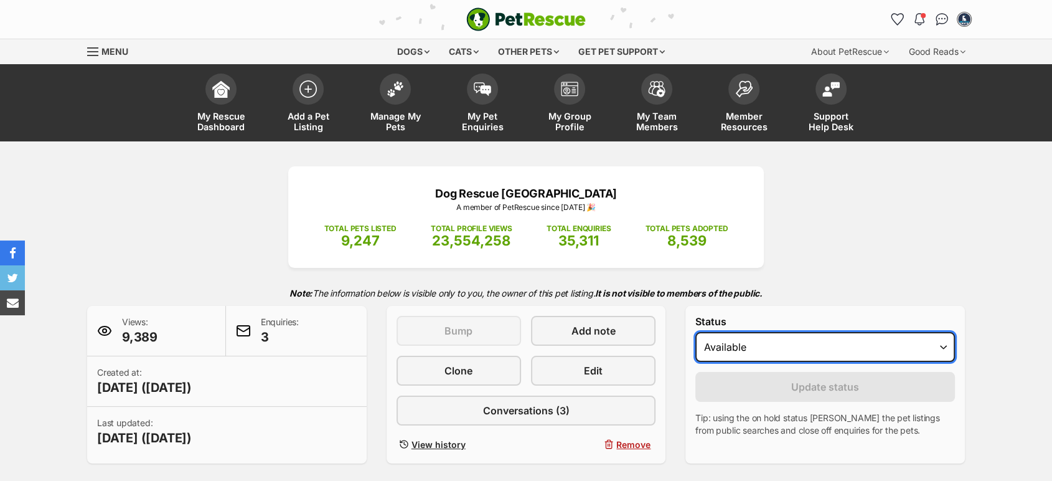
drag, startPoint x: 0, startPoint y: 0, endPoint x: 757, endPoint y: 356, distance: 836.7
click at [757, 356] on select "Draft - not available as listing has enquires Available On hold Adopted" at bounding box center [825, 347] width 260 height 30
select select "on_hold"
click at [695, 332] on select "Draft - not available as listing has enquires Available On hold Adopted" at bounding box center [825, 347] width 260 height 30
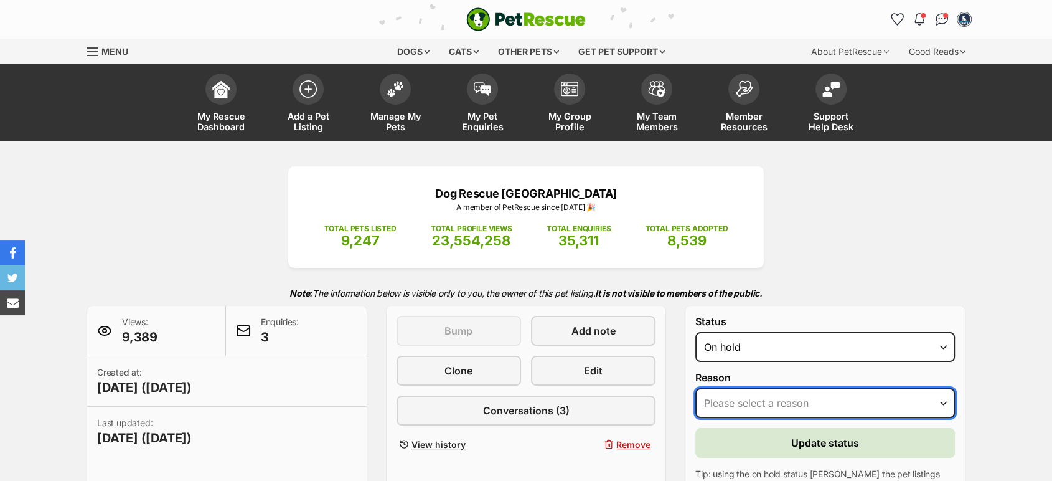
click at [747, 393] on select "Please select a reason Medical reasons Reviewing applications Adoption pending …" at bounding box center [825, 403] width 260 height 30
select select "adoption_pending"
click at [695, 389] on select "Please select a reason Medical reasons Reviewing applications Adoption pending …" at bounding box center [825, 403] width 260 height 30
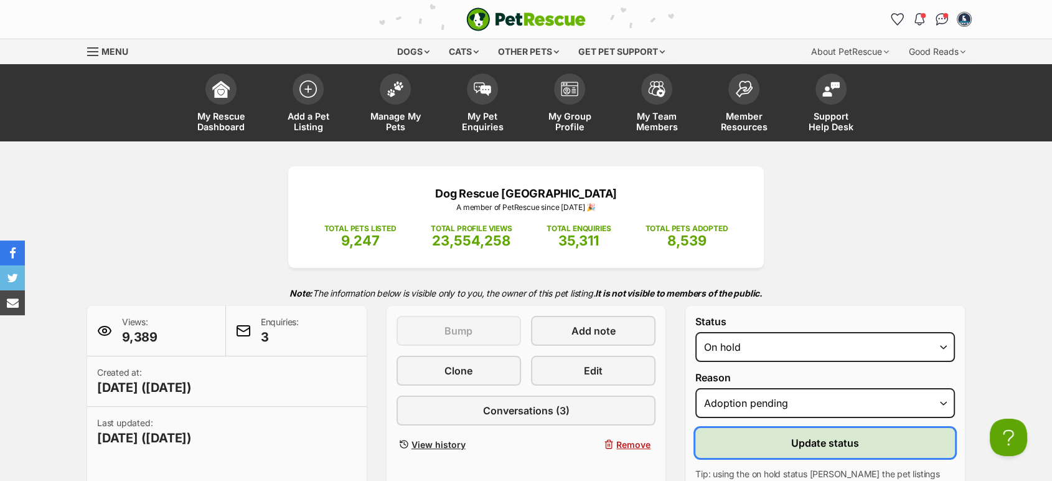
click at [783, 431] on button "Update status" at bounding box center [825, 443] width 260 height 30
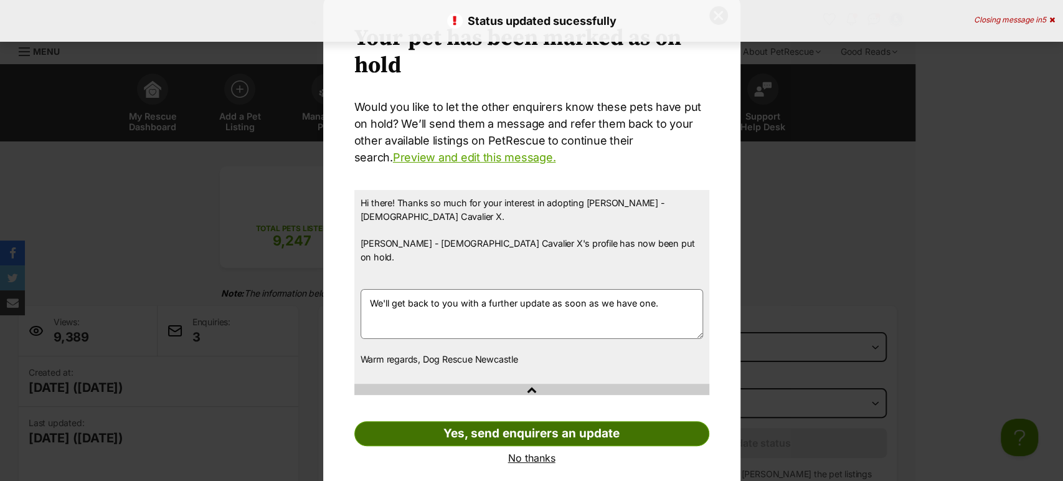
scroll to position [38, 0]
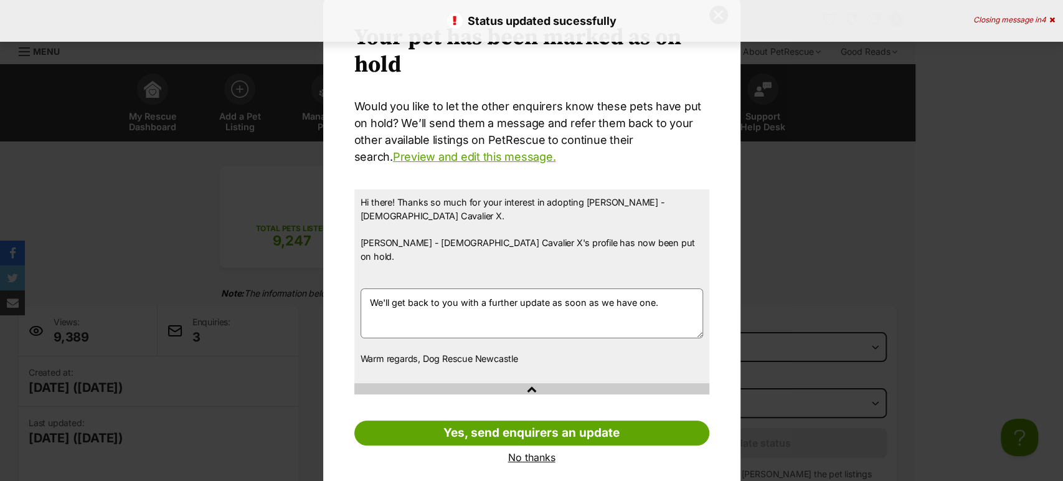
click at [534, 451] on link "No thanks" at bounding box center [531, 456] width 355 height 11
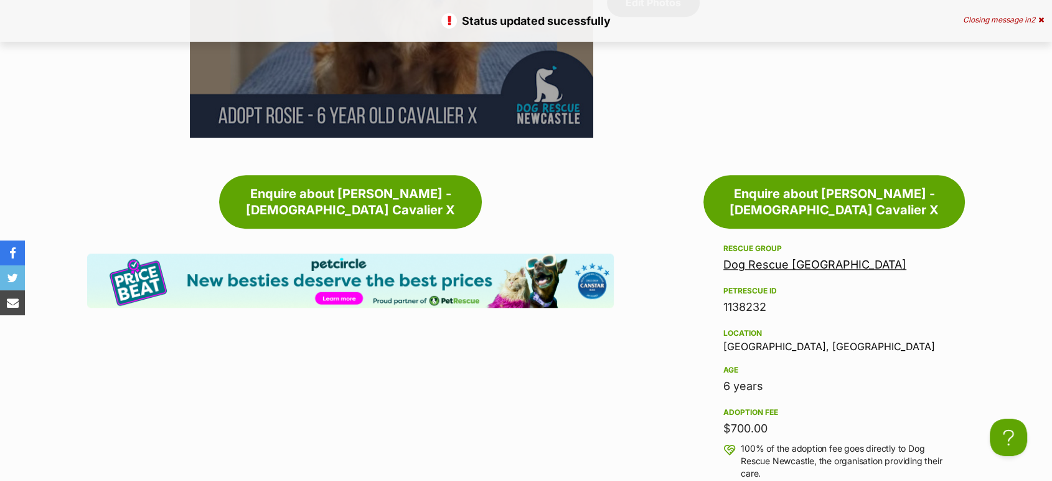
scroll to position [0, 0]
click at [757, 298] on div "1138232" at bounding box center [835, 306] width 222 height 17
copy div "1138232"
